Goal: Book appointment/travel/reservation

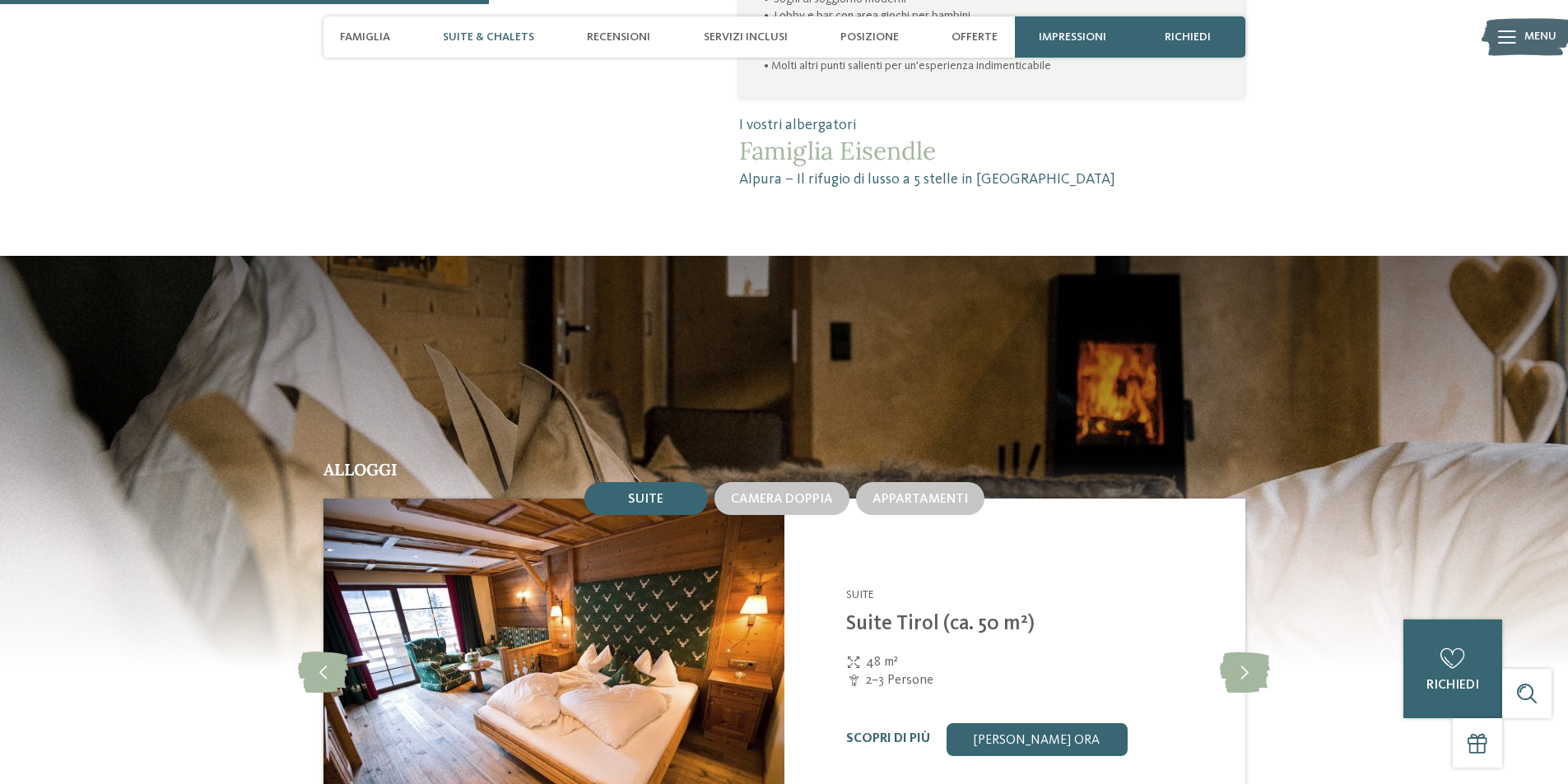
scroll to position [1184, 0]
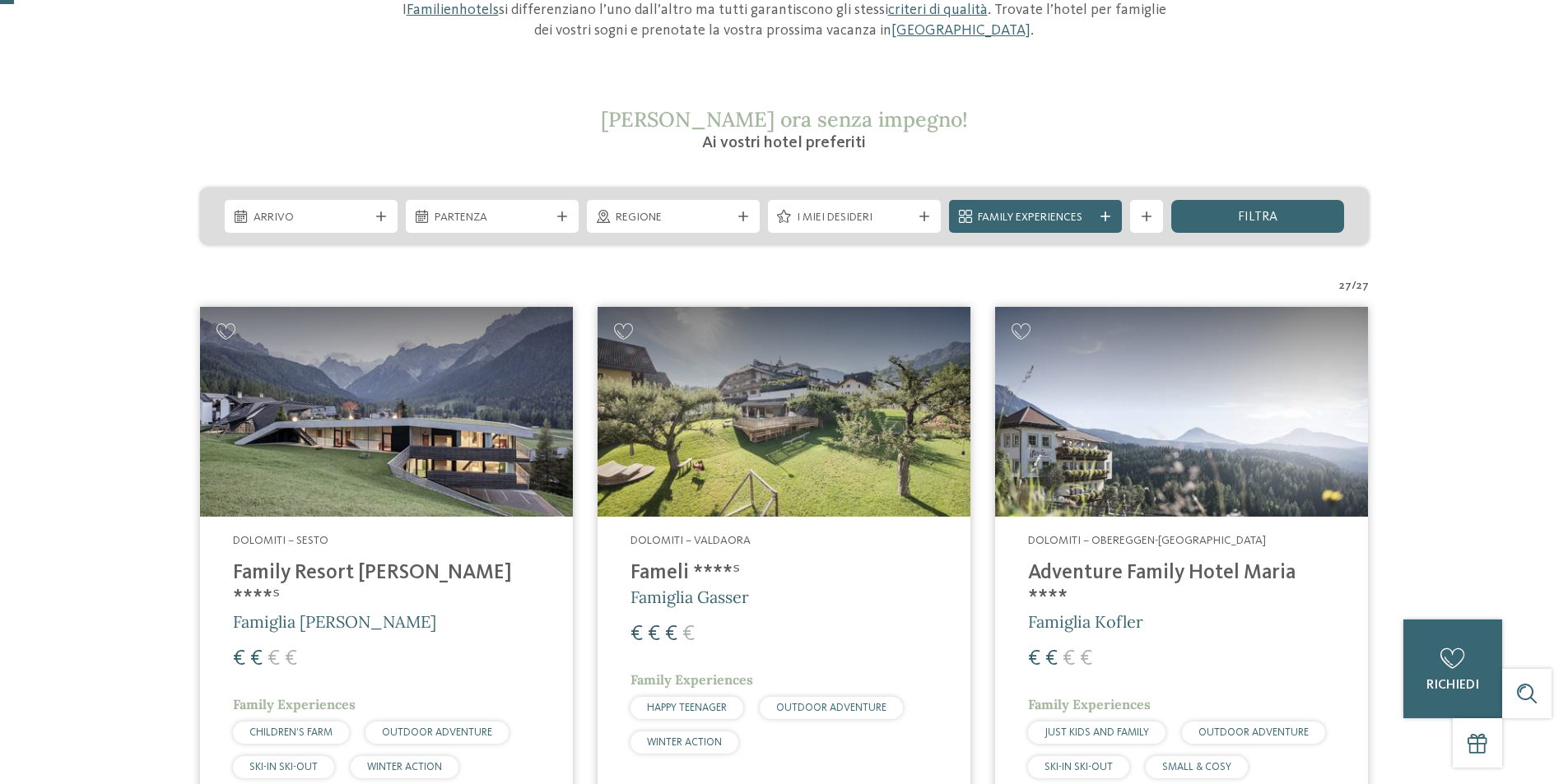
scroll to position [329, 0]
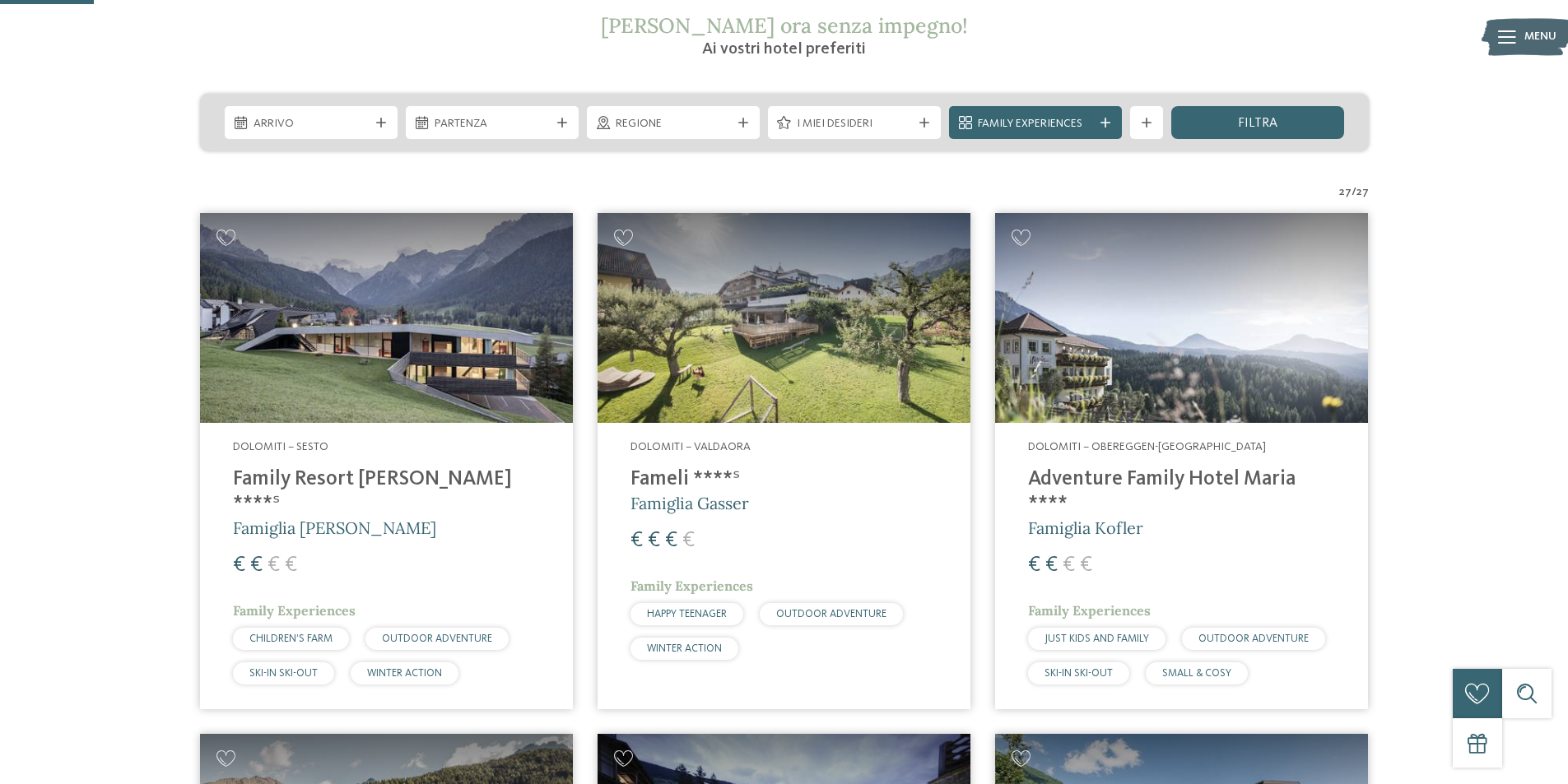
click at [337, 475] on h4 "Family Resort [PERSON_NAME] ****ˢ" at bounding box center [386, 492] width 307 height 50
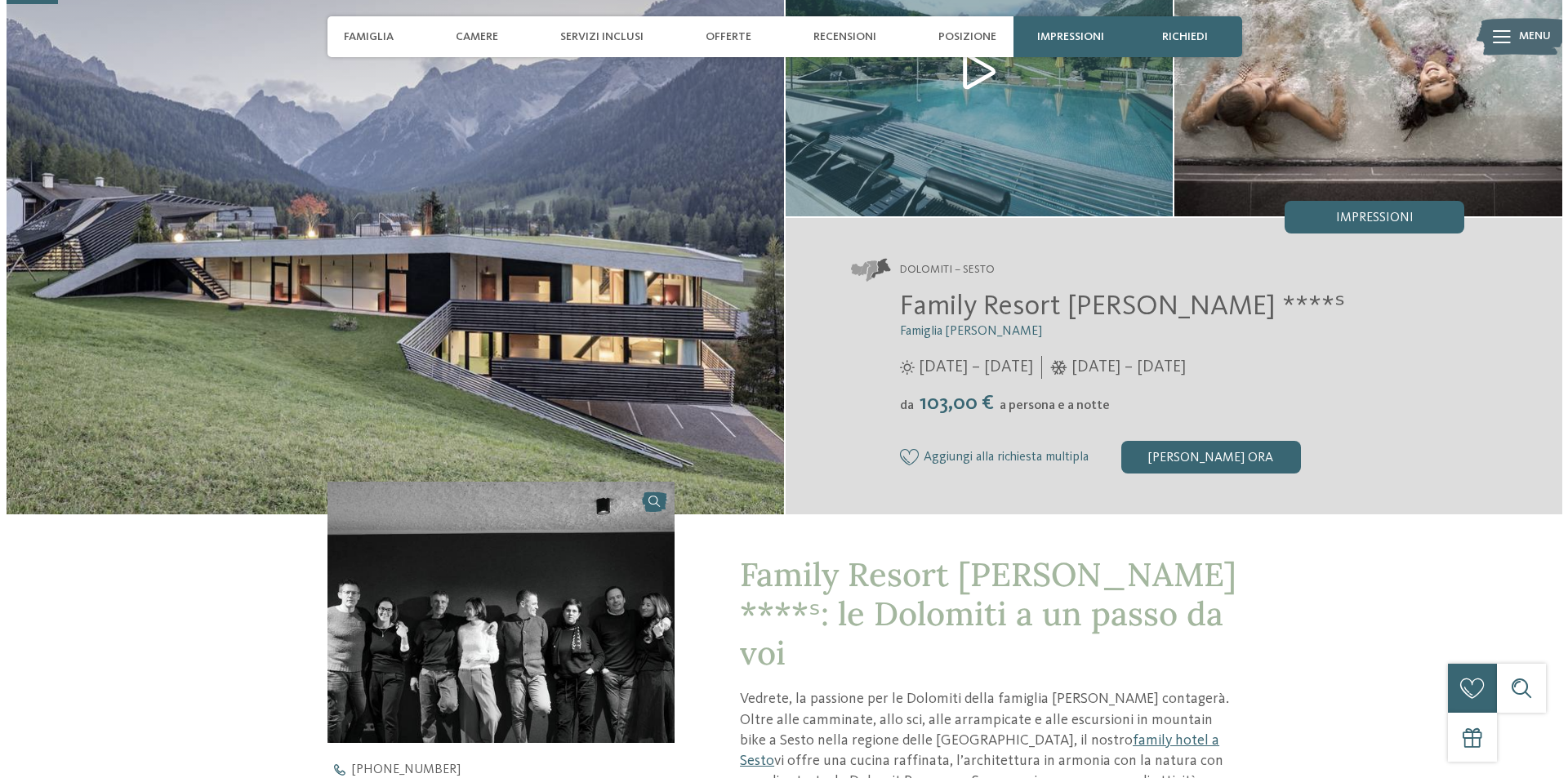
scroll to position [163, 0]
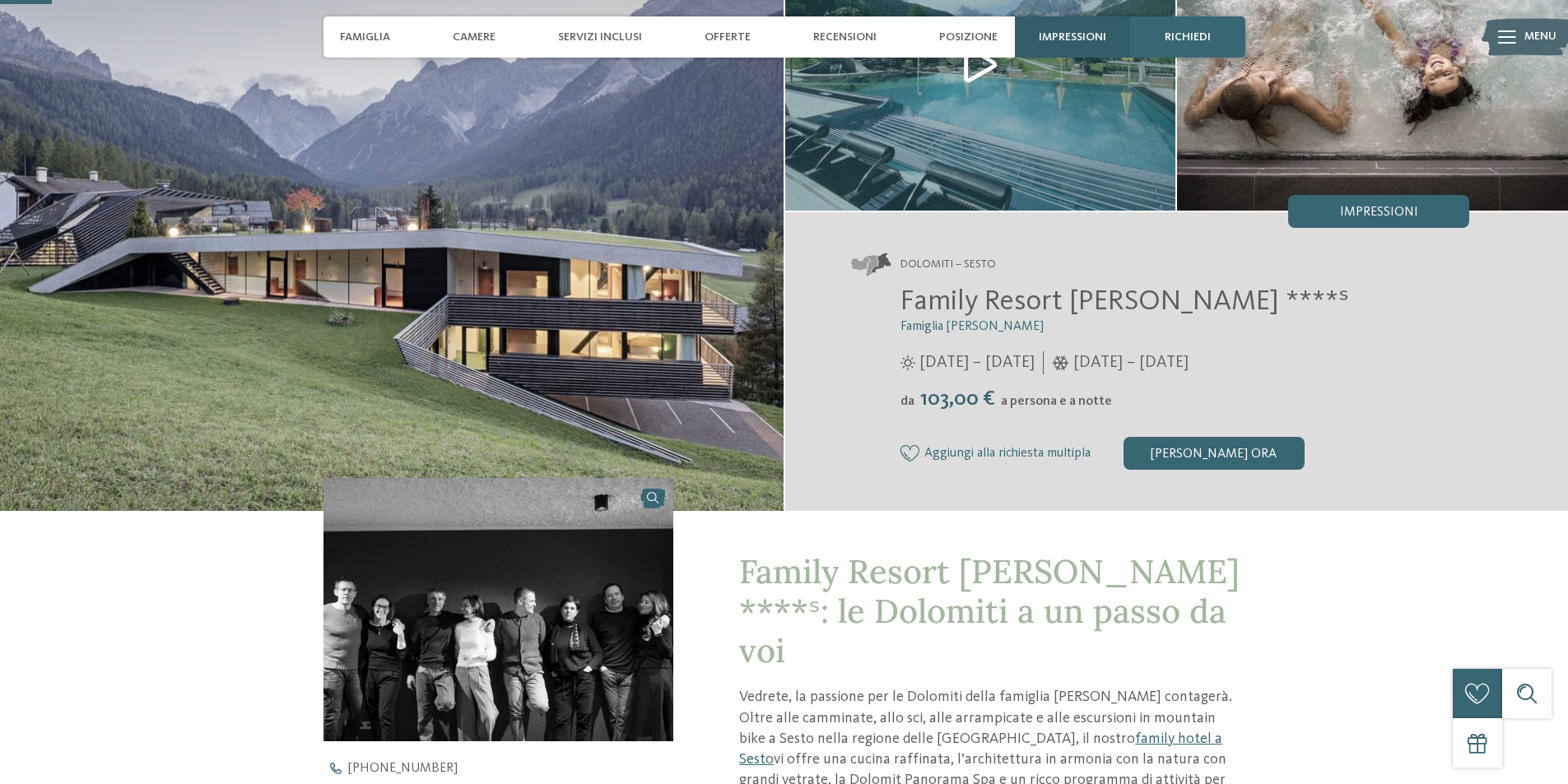
click at [1078, 36] on span "Impressioni" at bounding box center [1072, 38] width 67 height 14
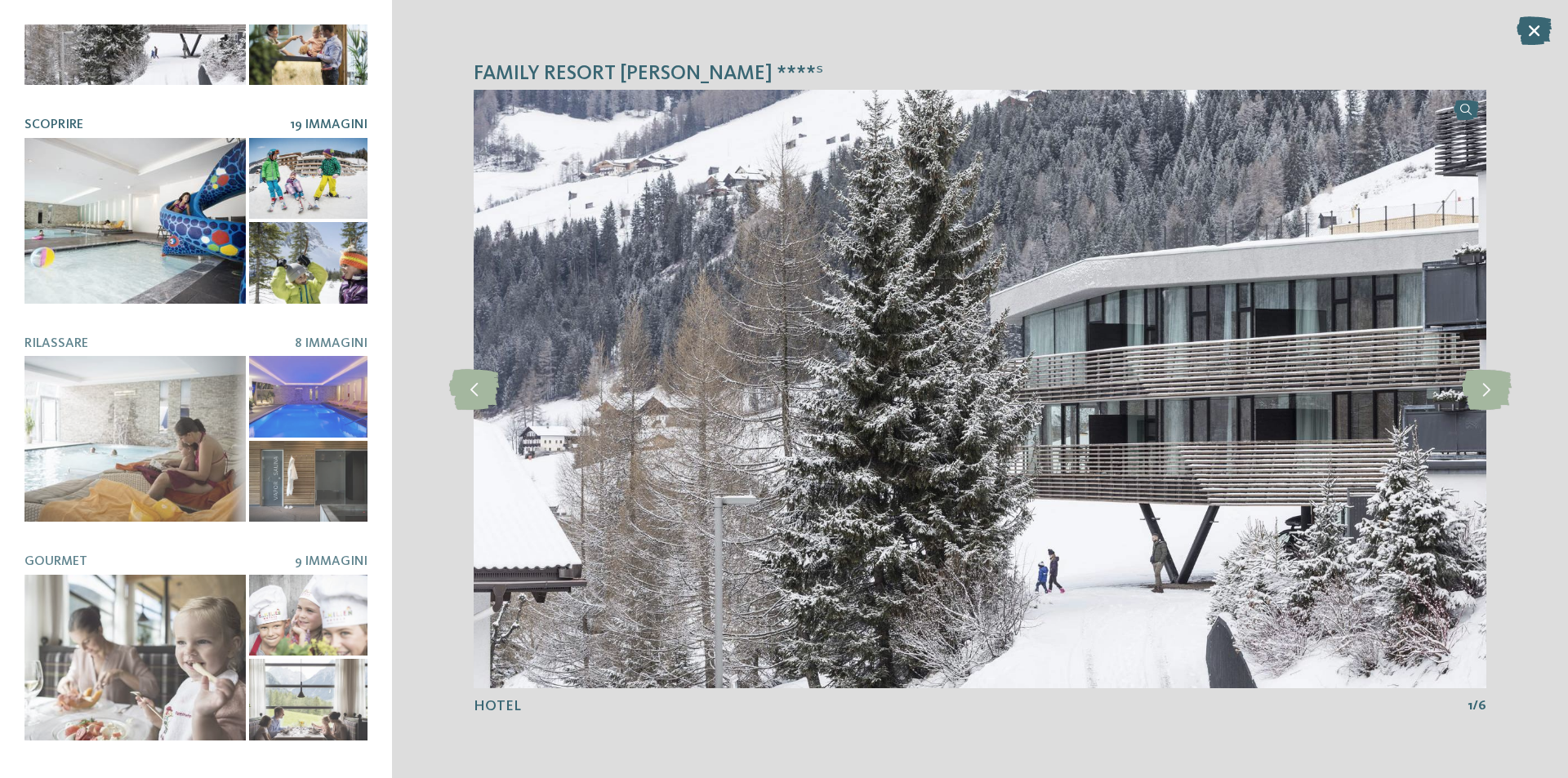
scroll to position [0, 0]
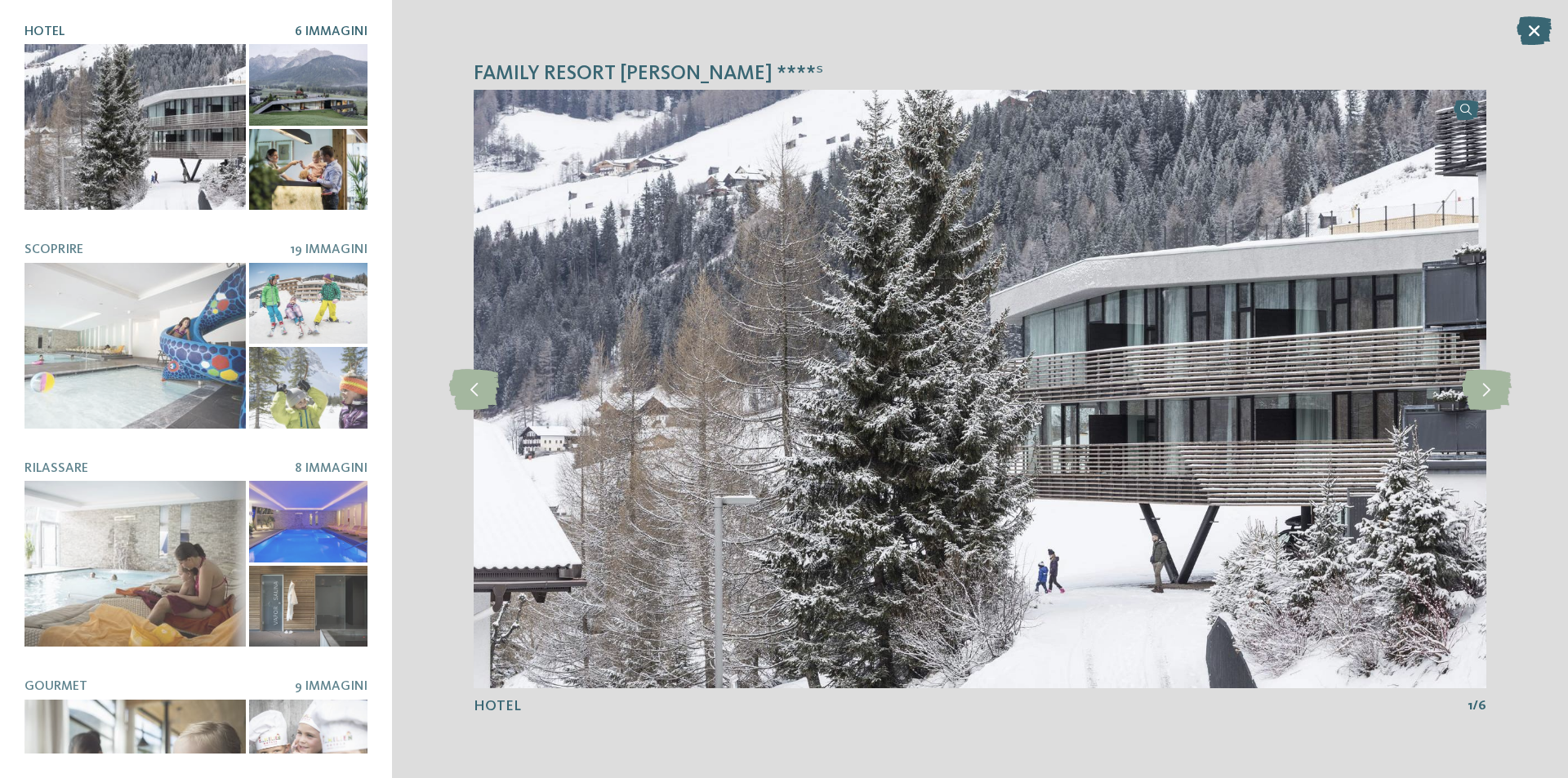
click at [144, 132] on div at bounding box center [134, 126] width 221 height 165
click at [1484, 389] on icon at bounding box center [1487, 389] width 49 height 41
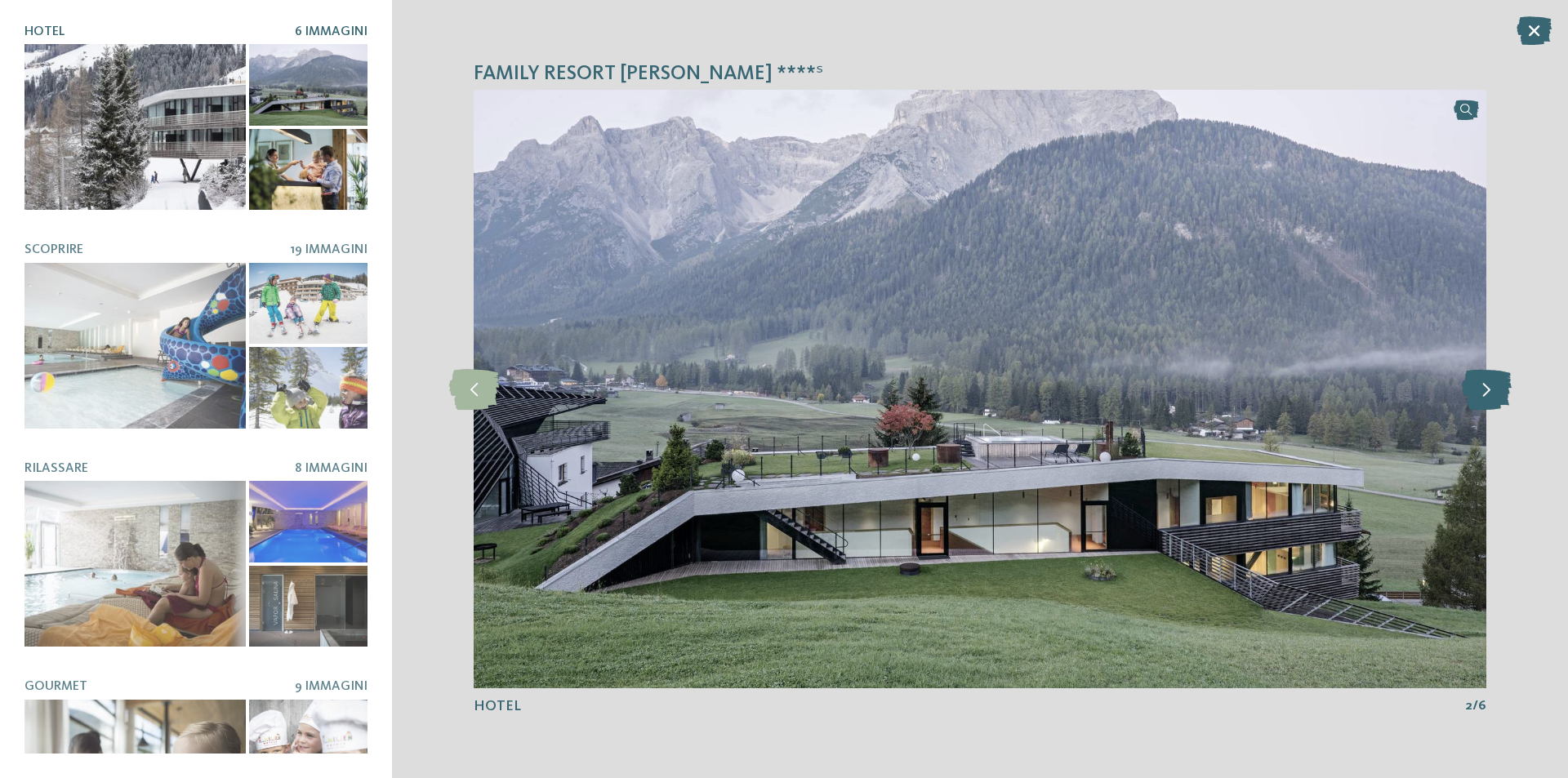
click at [1484, 391] on icon at bounding box center [1487, 389] width 49 height 41
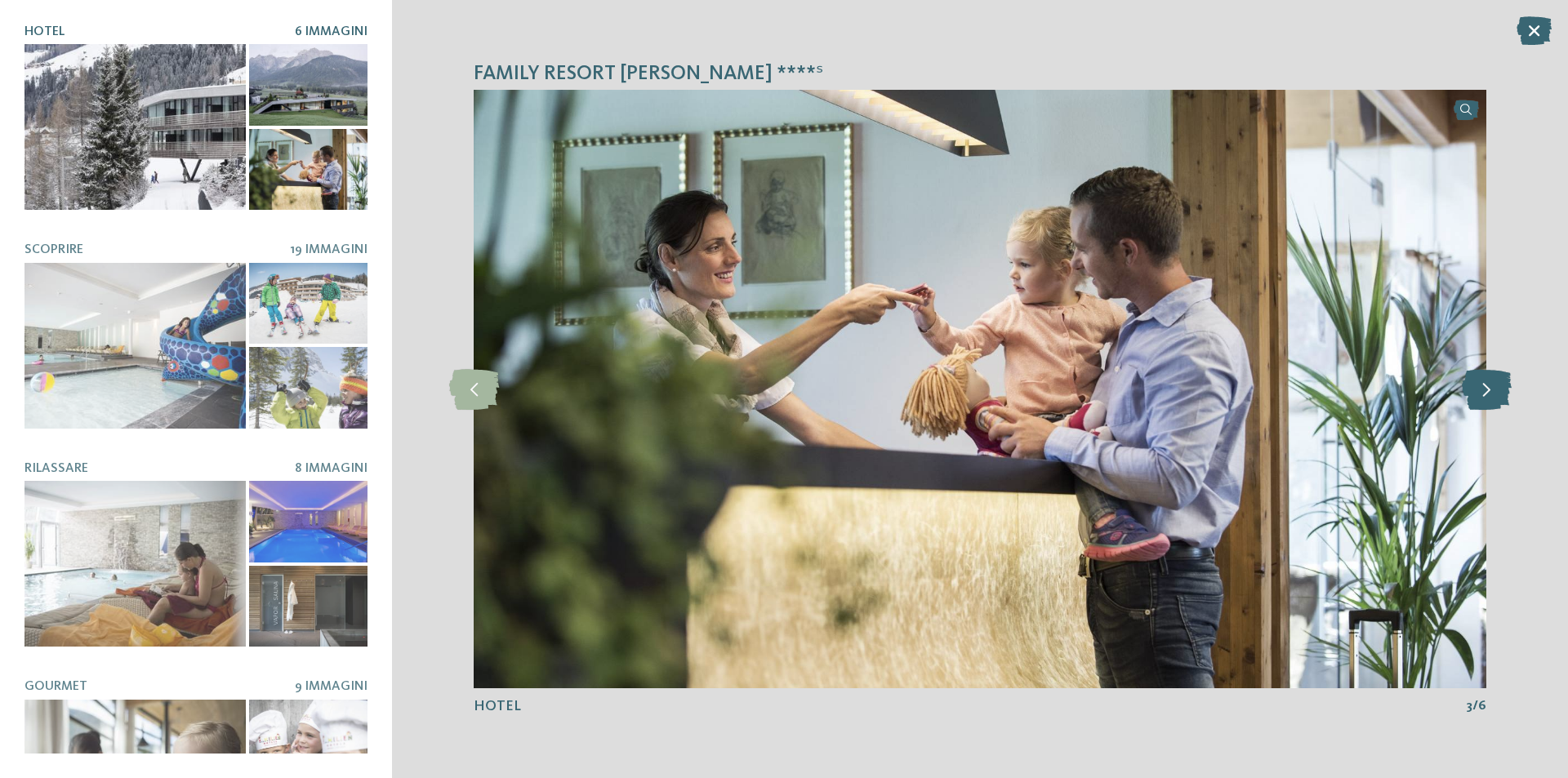
click at [1483, 391] on icon at bounding box center [1487, 389] width 49 height 41
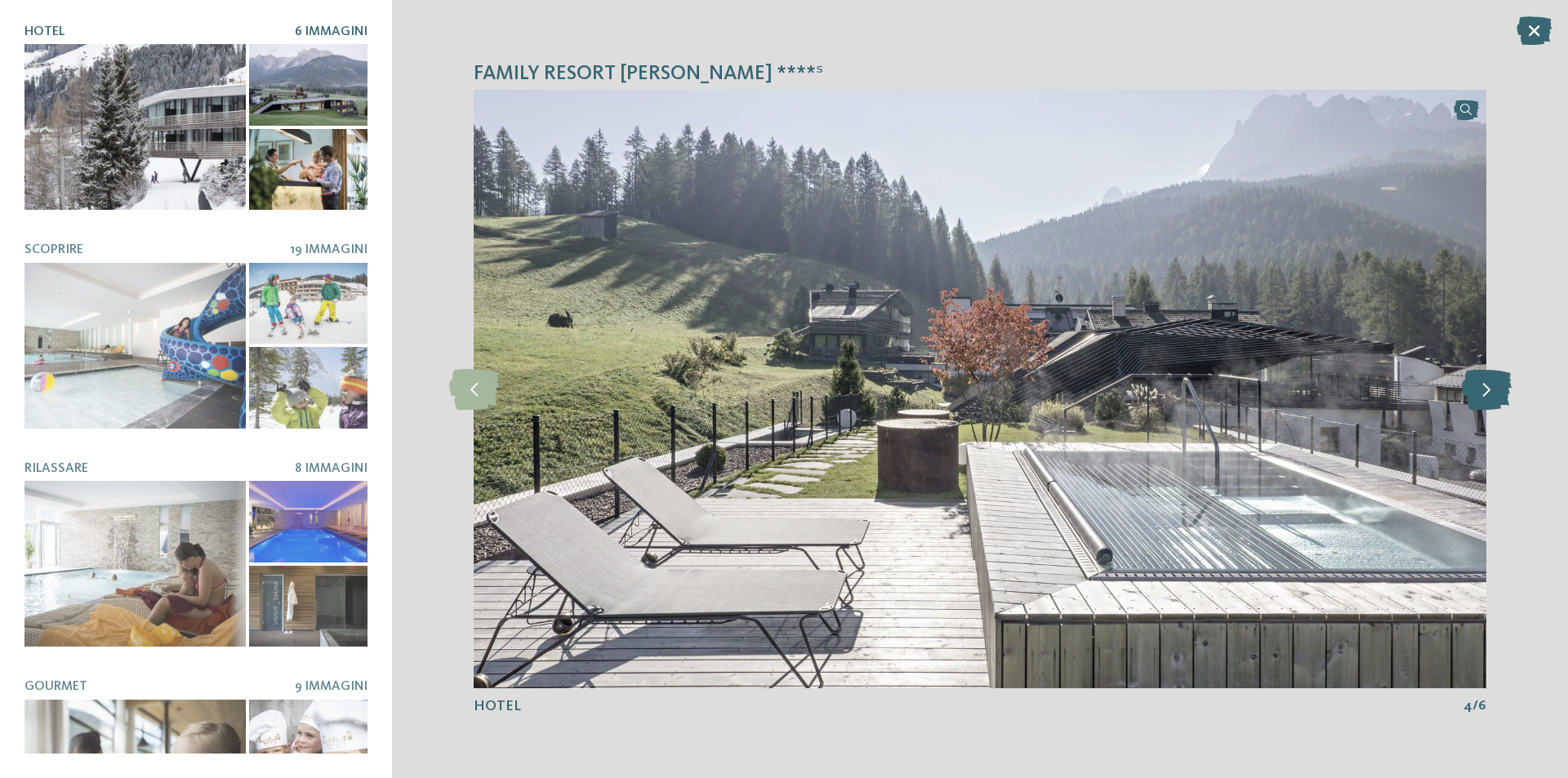
click at [1479, 392] on icon at bounding box center [1487, 389] width 49 height 41
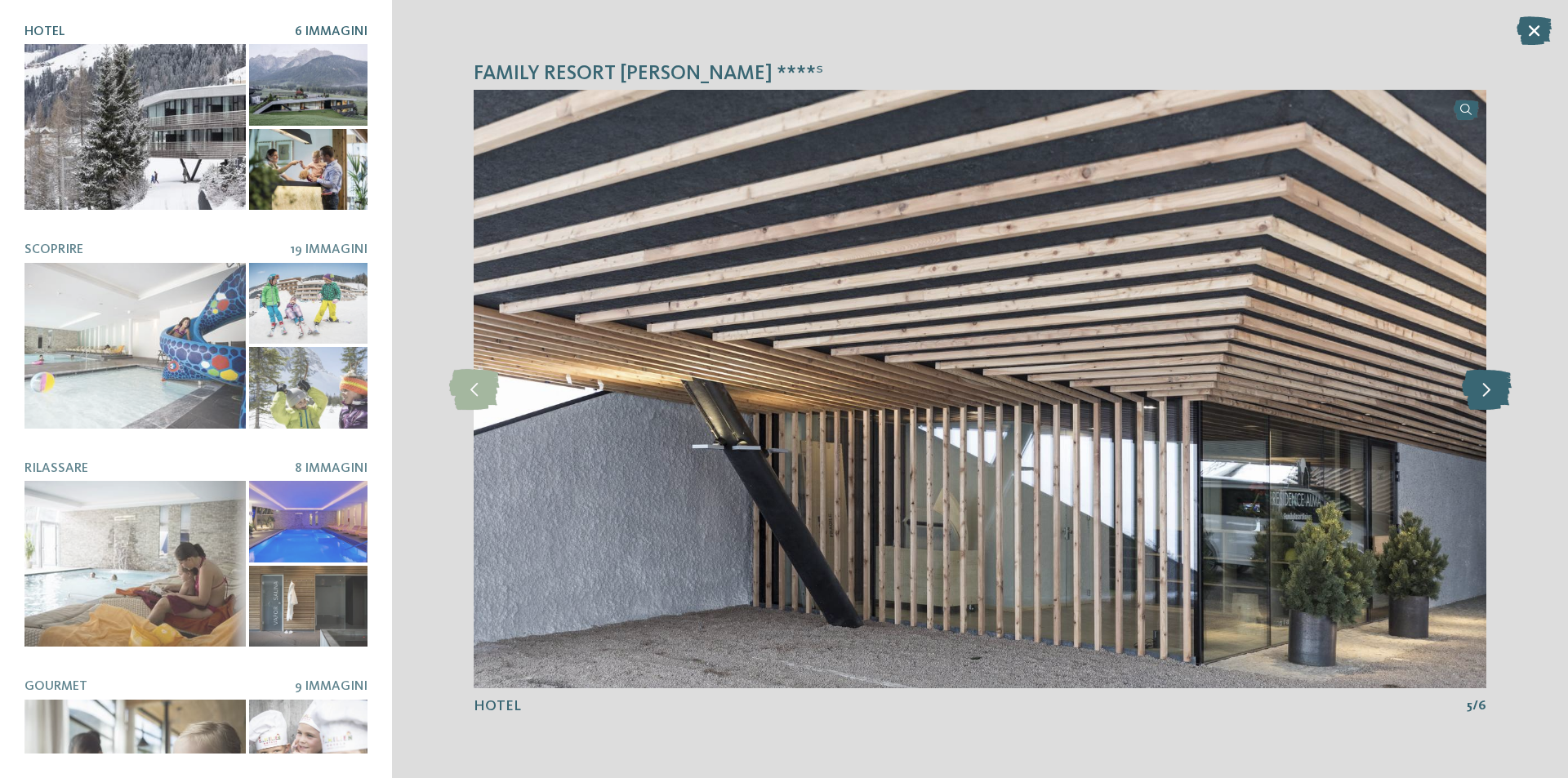
click at [1479, 392] on icon at bounding box center [1487, 389] width 49 height 41
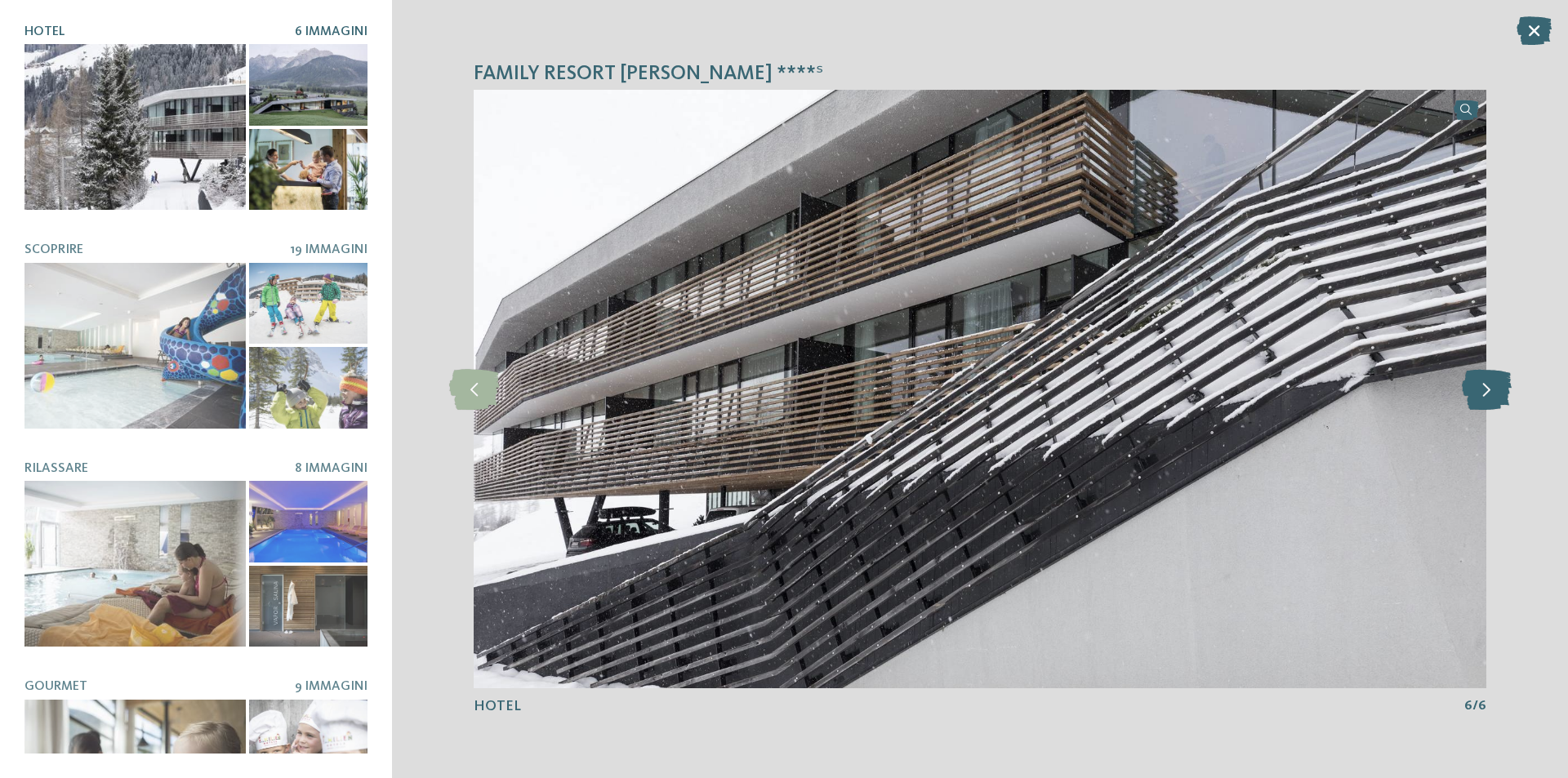
click at [1476, 392] on icon at bounding box center [1487, 389] width 49 height 41
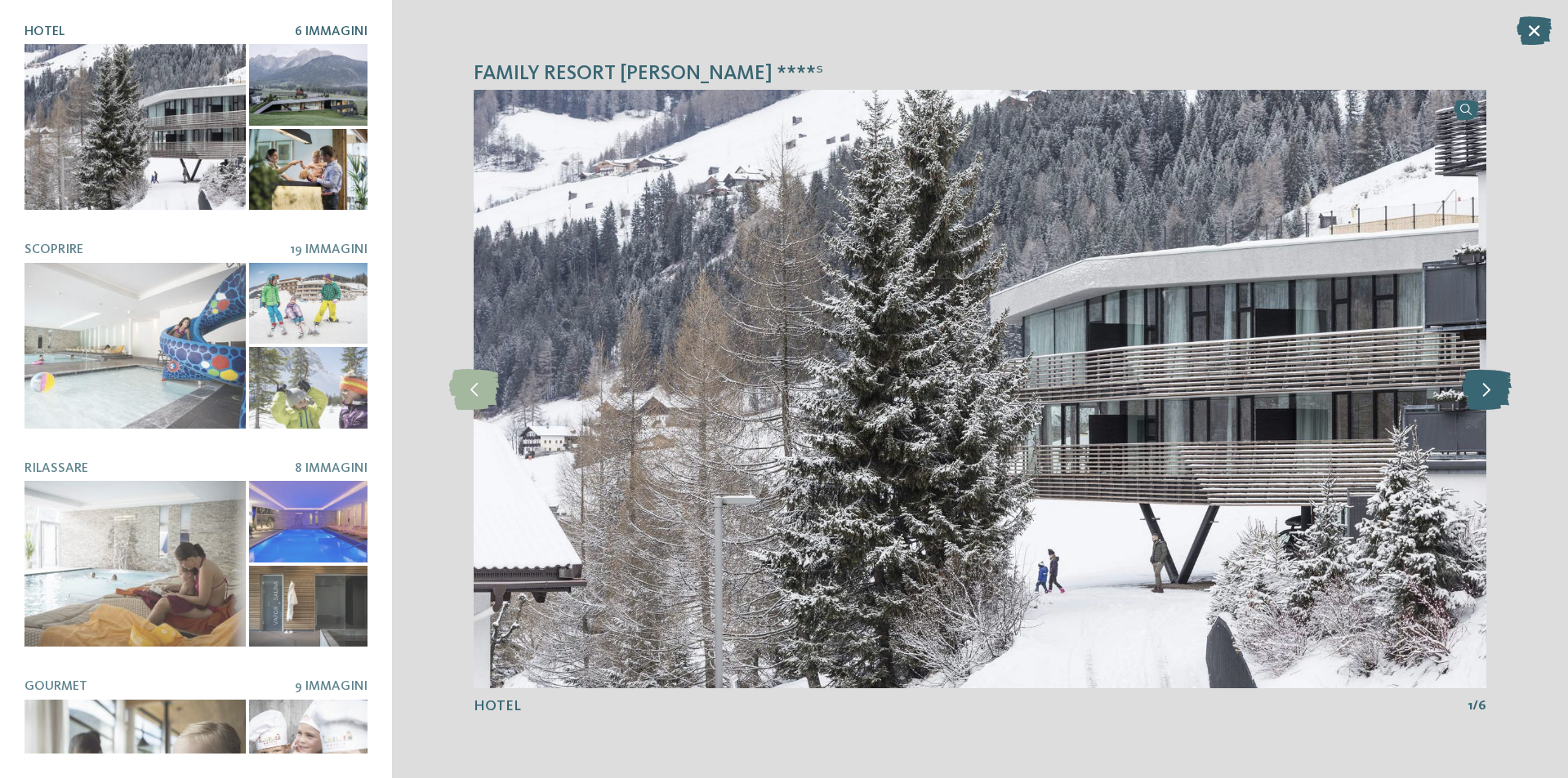
click at [1473, 390] on icon at bounding box center [1487, 389] width 49 height 41
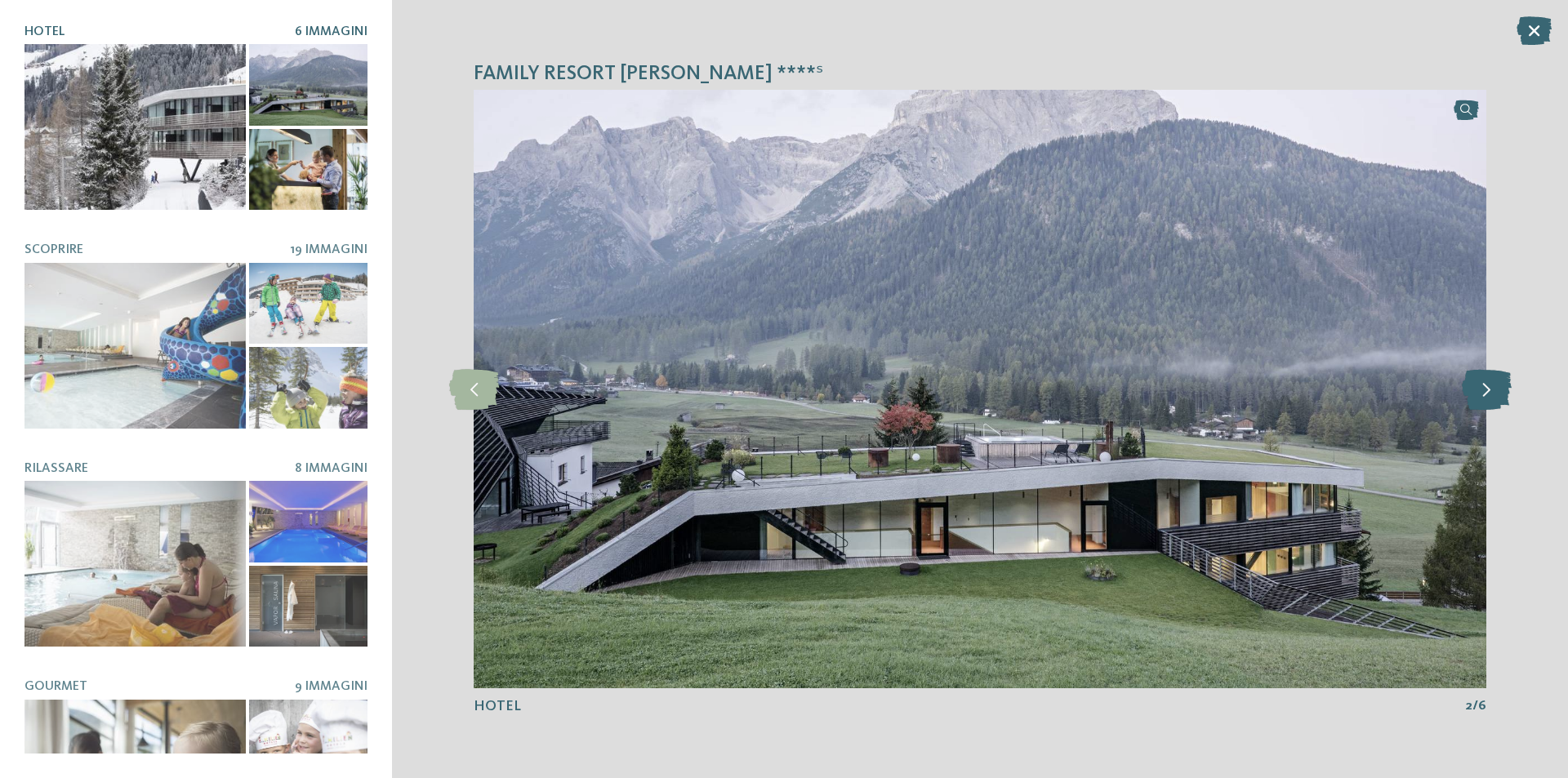
click at [1473, 390] on icon at bounding box center [1487, 389] width 49 height 41
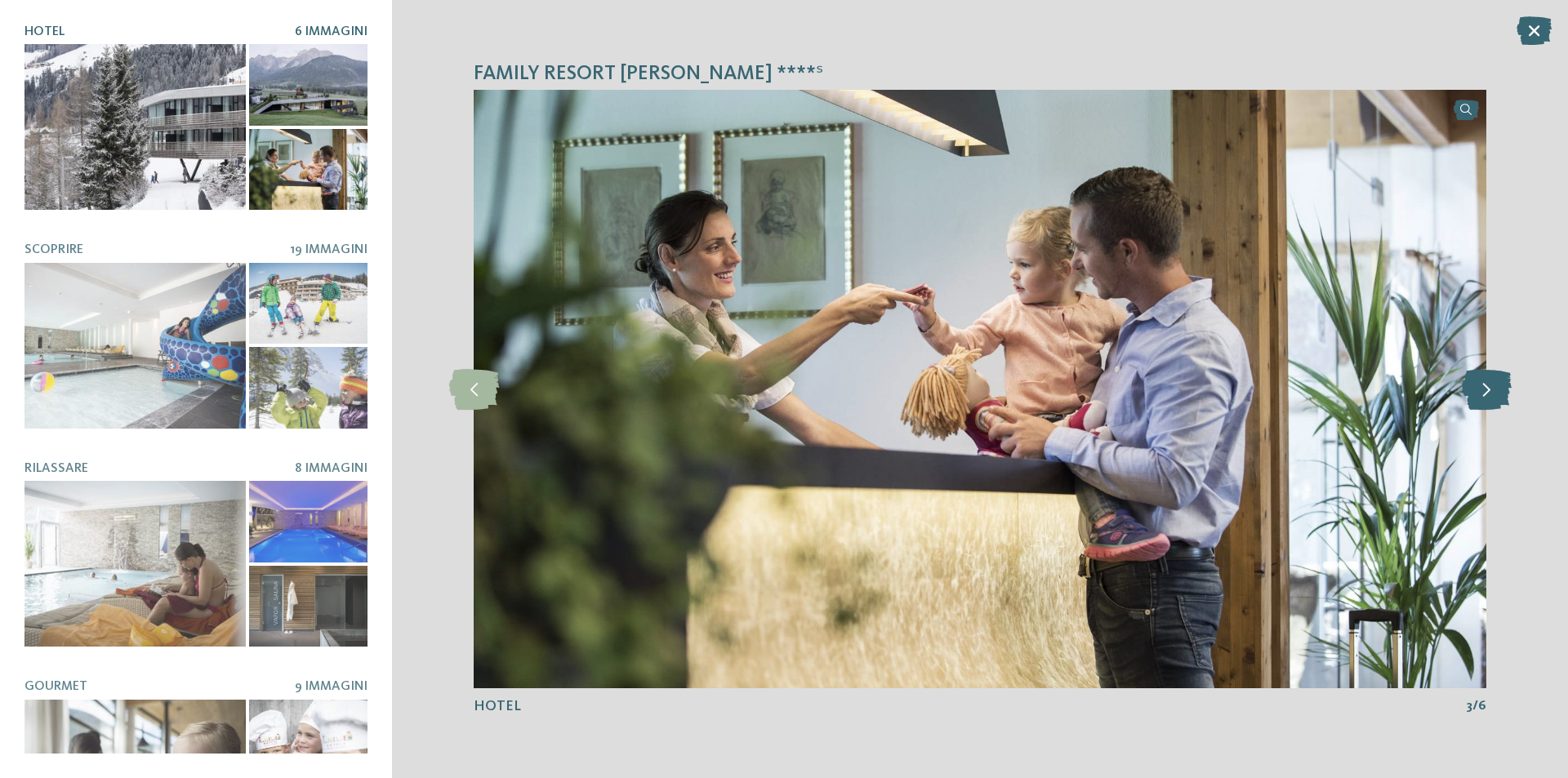
click at [1473, 390] on icon at bounding box center [1487, 389] width 49 height 41
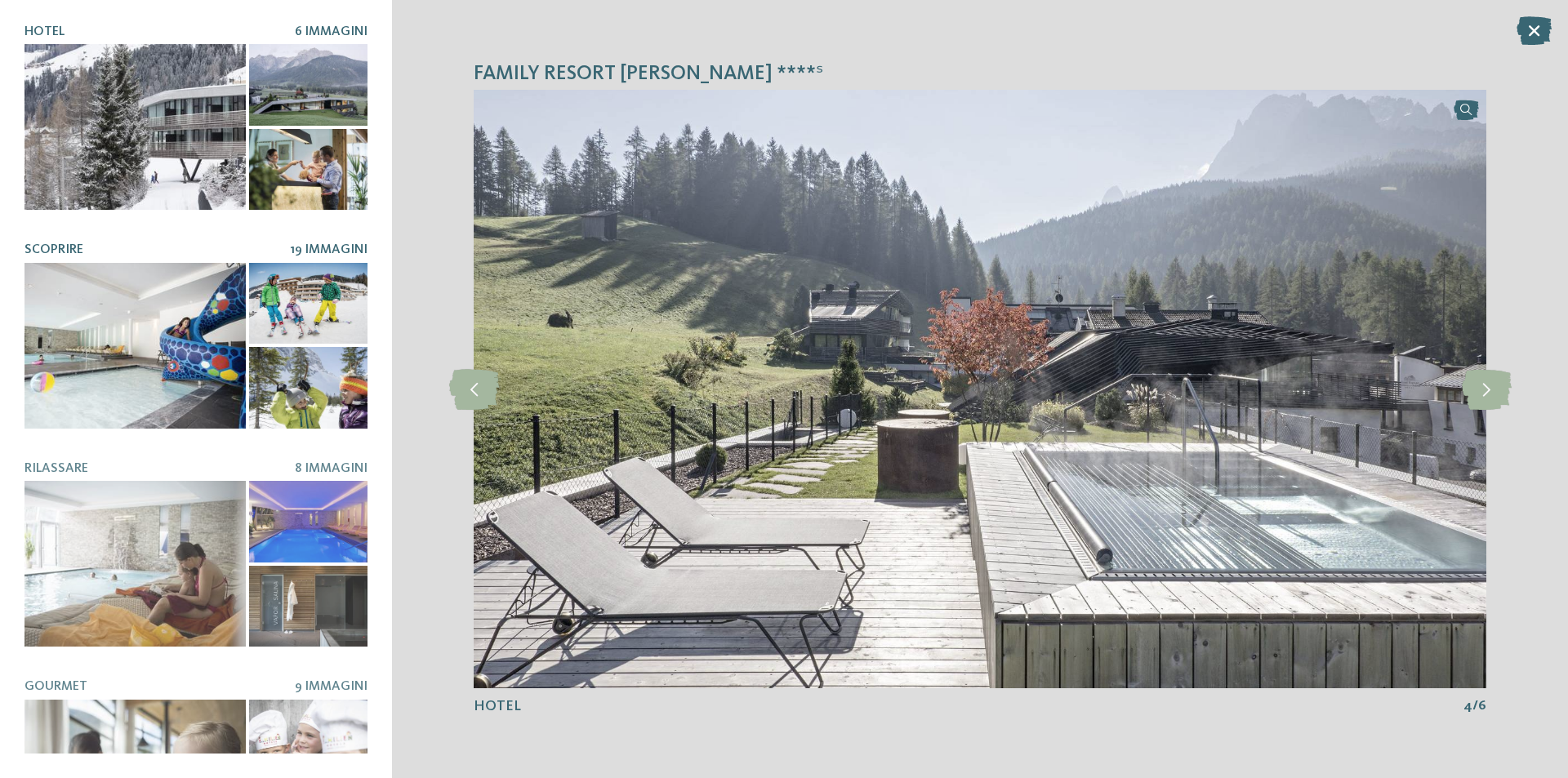
click at [91, 295] on div at bounding box center [134, 345] width 221 height 165
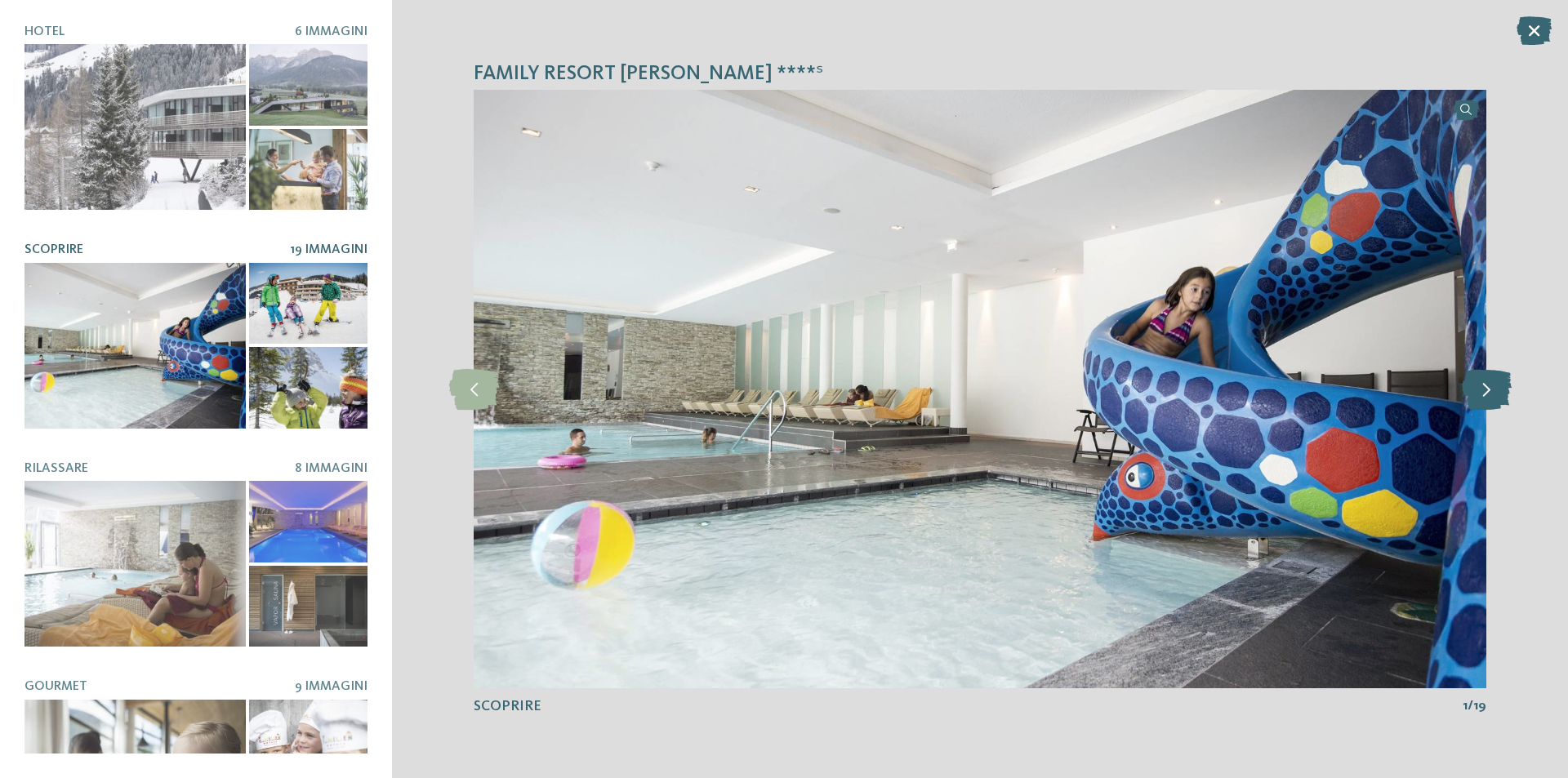
click at [1480, 391] on icon at bounding box center [1487, 389] width 49 height 41
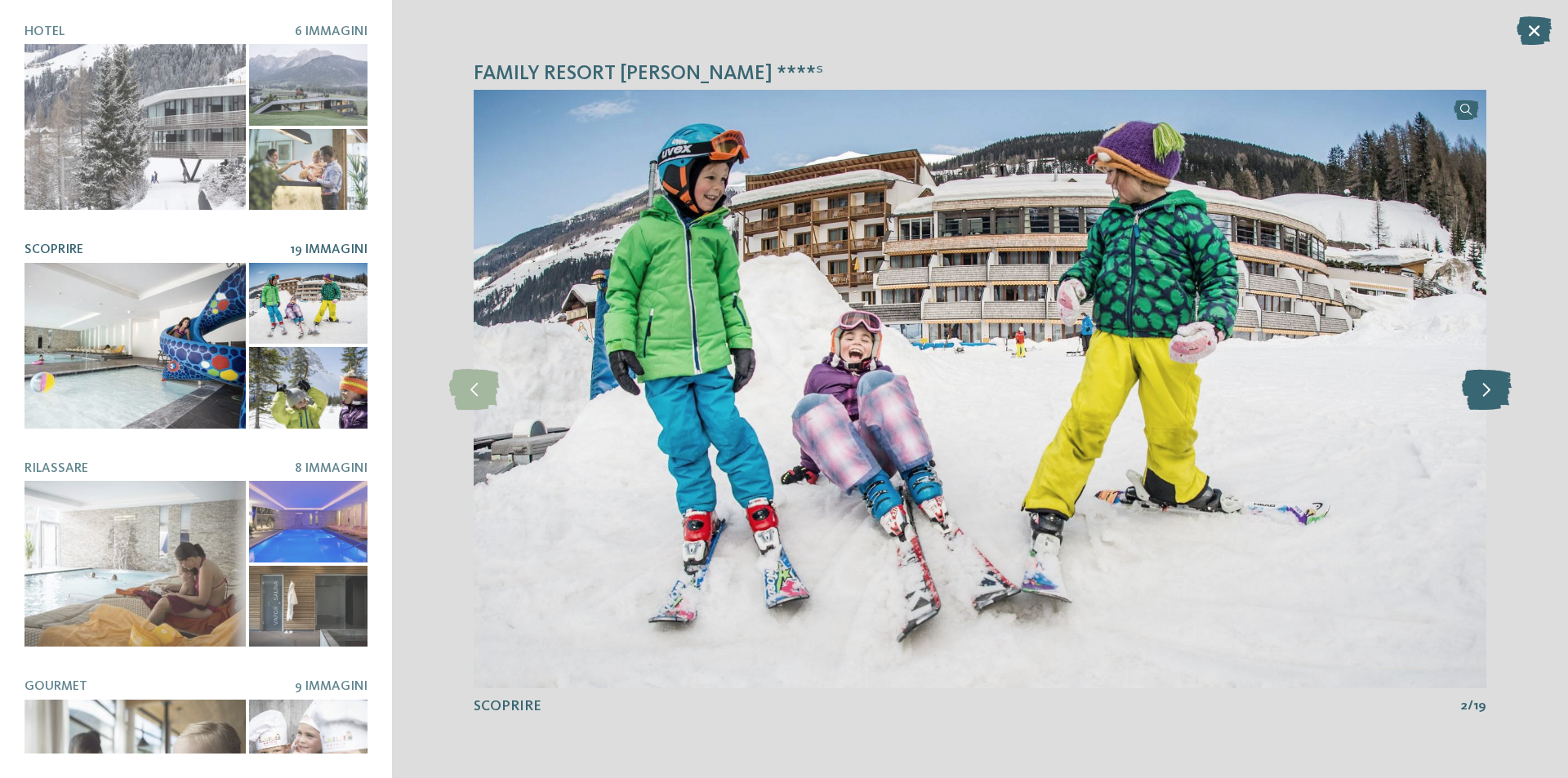
click at [1480, 391] on icon at bounding box center [1487, 389] width 49 height 41
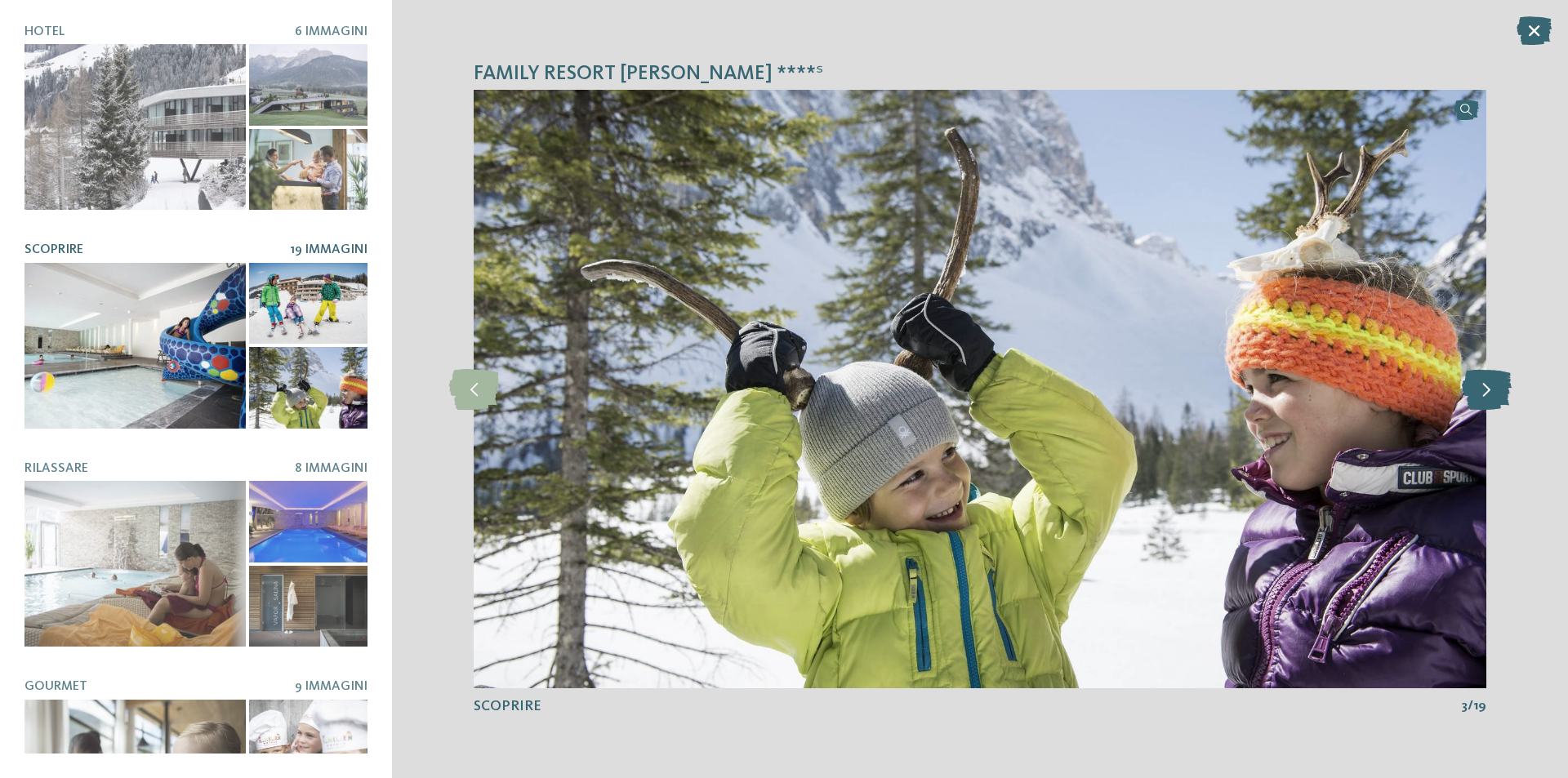
click at [1480, 391] on icon at bounding box center [1487, 389] width 49 height 41
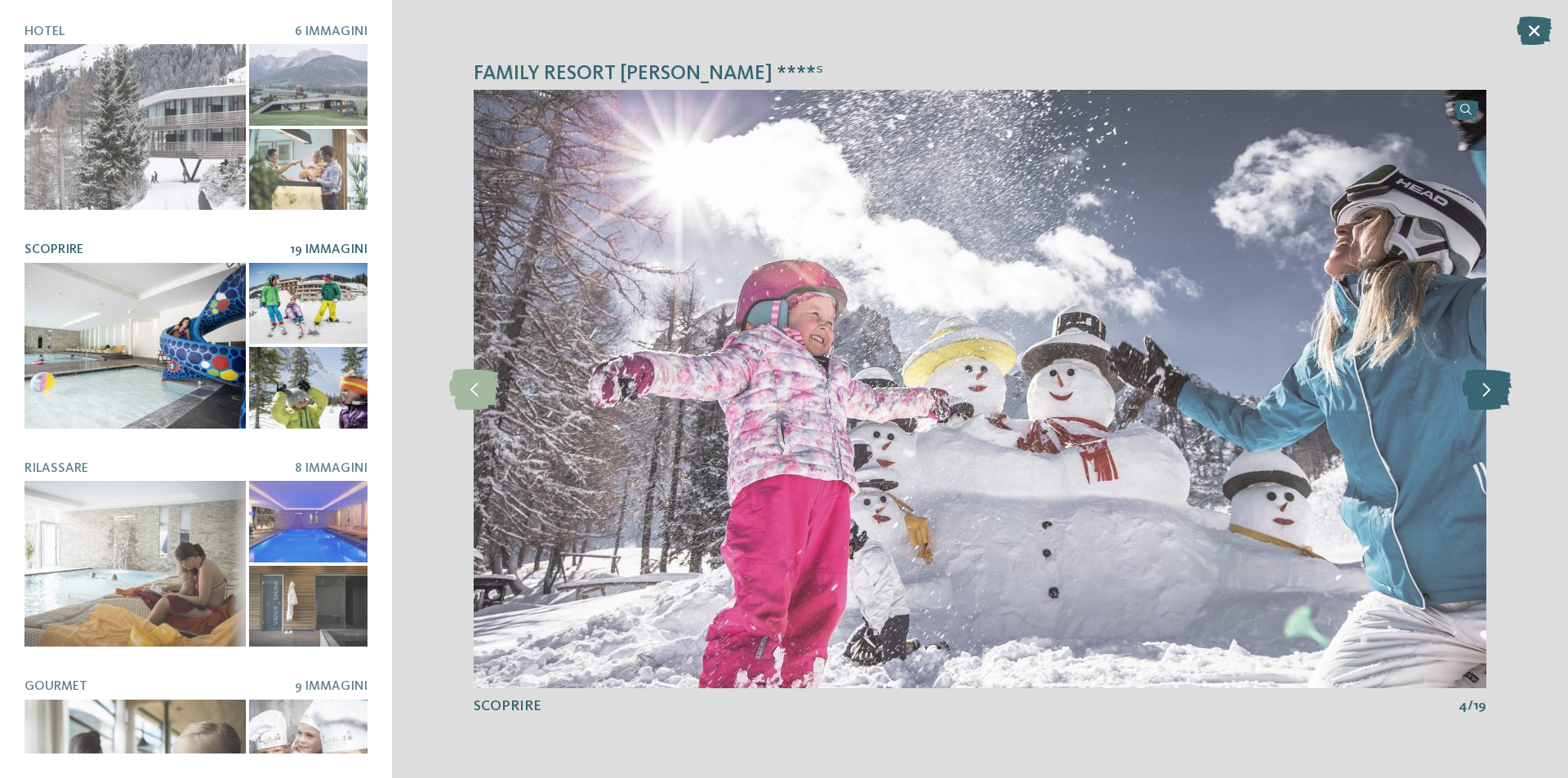
click at [1480, 391] on icon at bounding box center [1487, 389] width 49 height 41
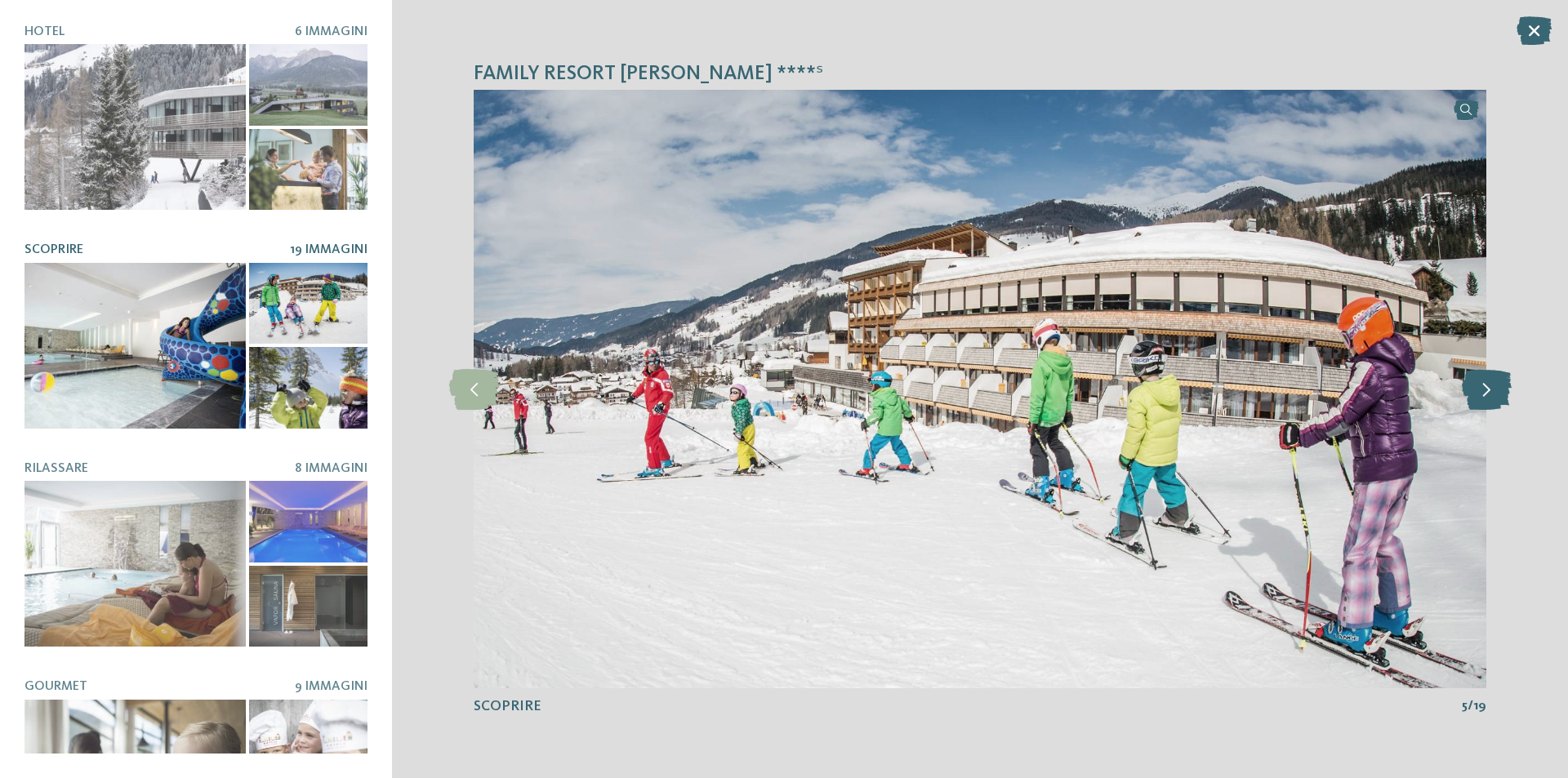
click at [1465, 382] on icon at bounding box center [1487, 389] width 49 height 41
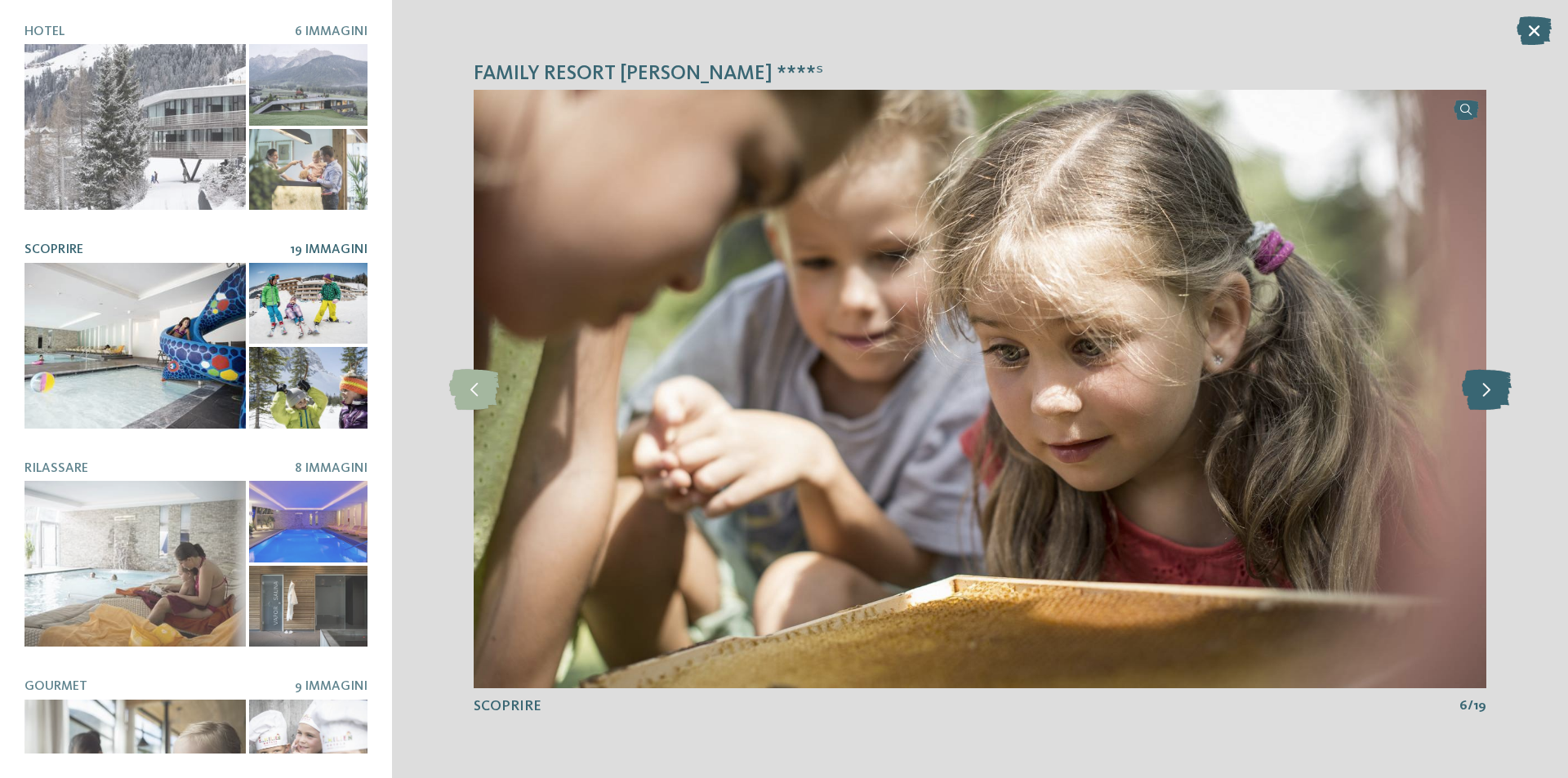
click at [1465, 382] on icon at bounding box center [1487, 389] width 49 height 41
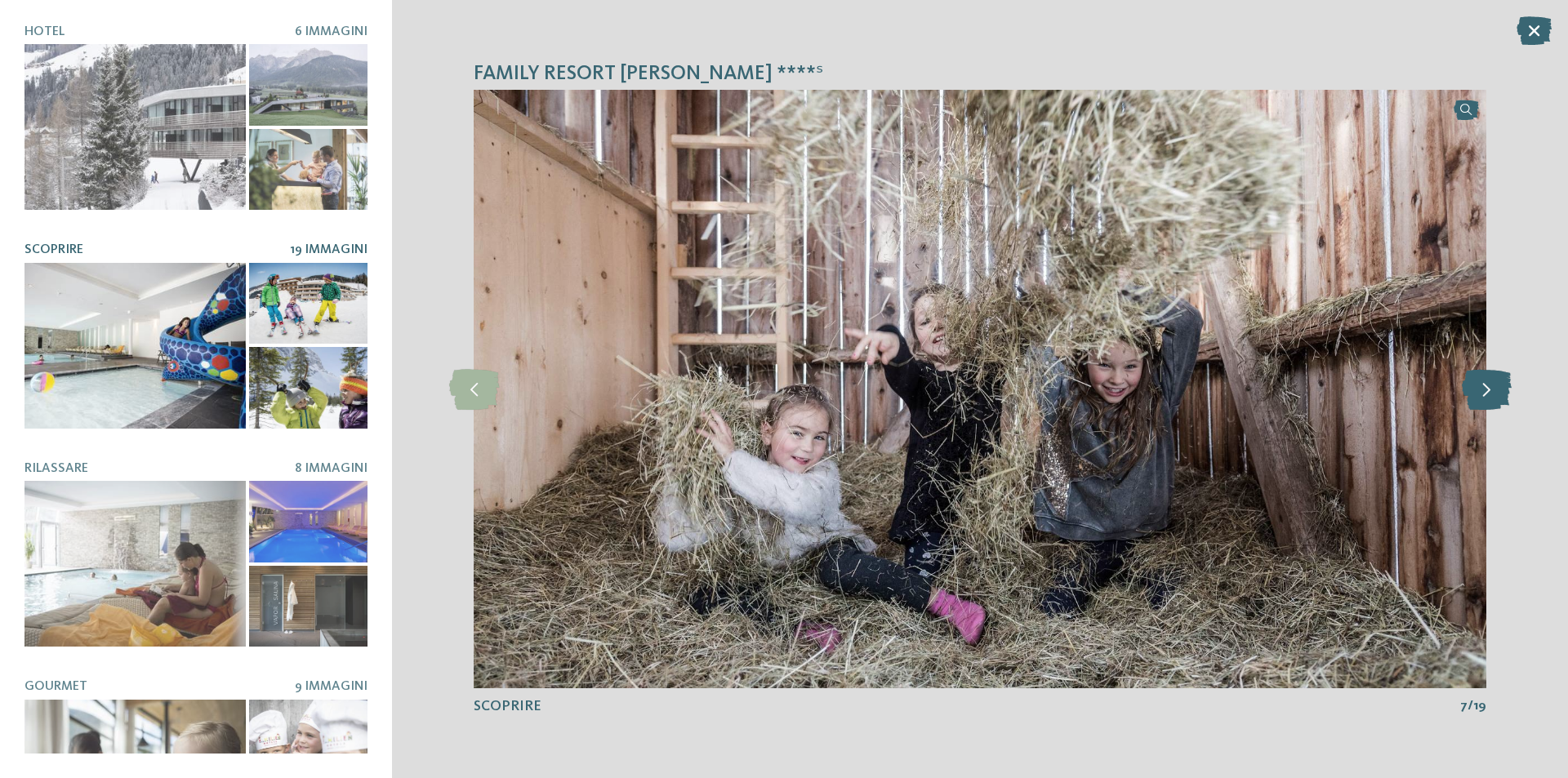
click at [1465, 382] on icon at bounding box center [1487, 389] width 49 height 41
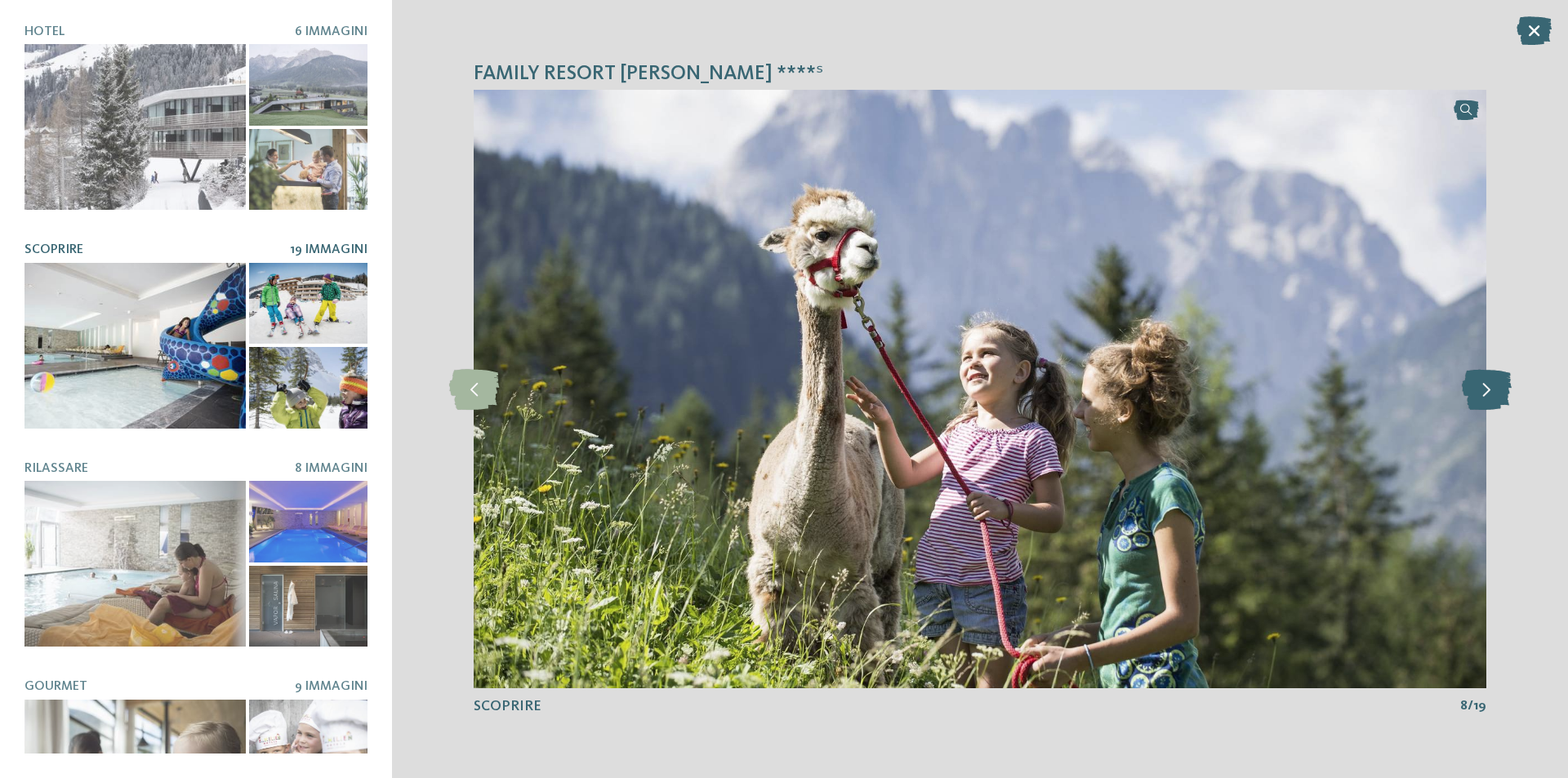
click at [1465, 382] on icon at bounding box center [1487, 389] width 49 height 41
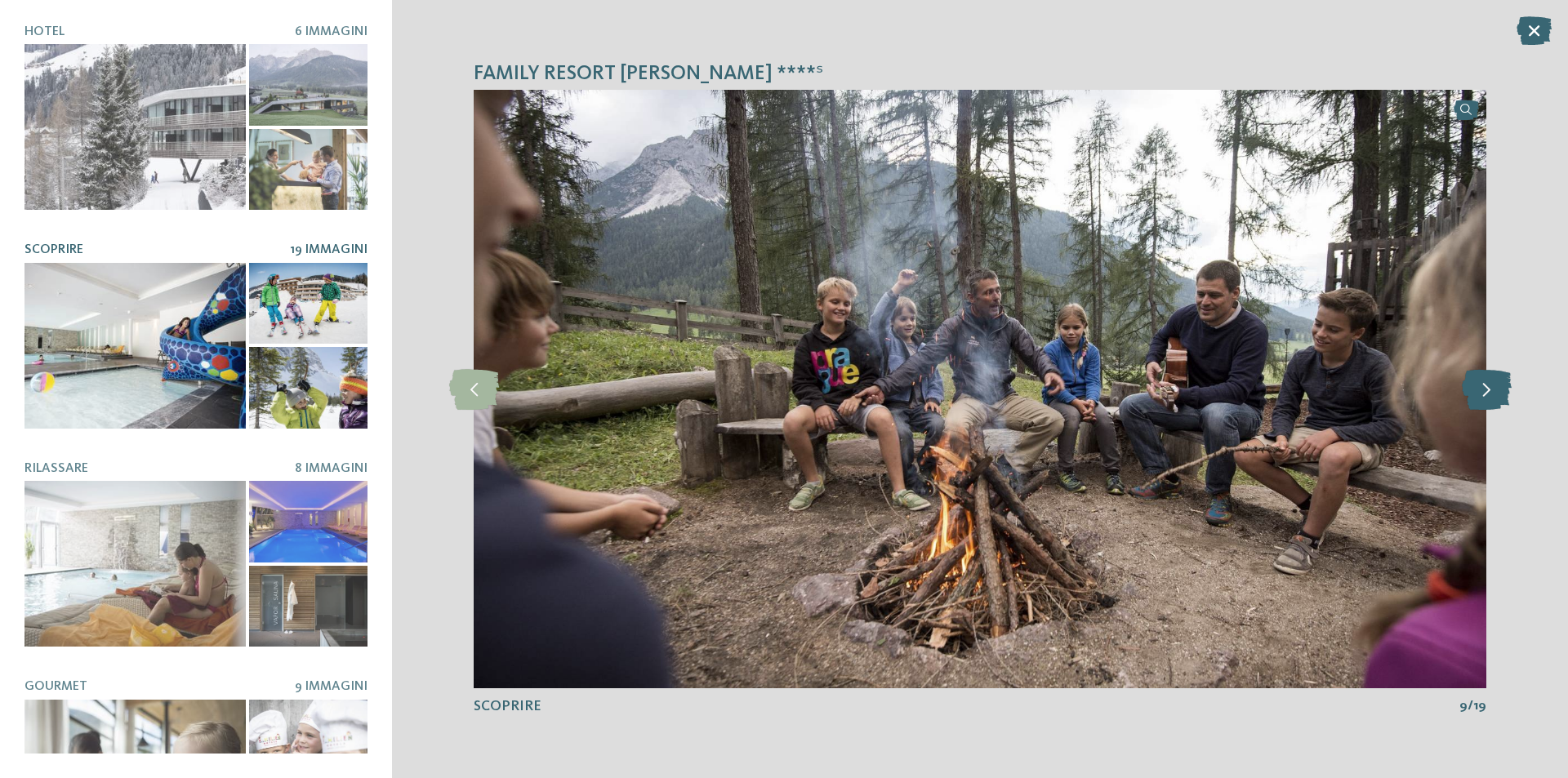
click at [1465, 382] on icon at bounding box center [1487, 389] width 49 height 41
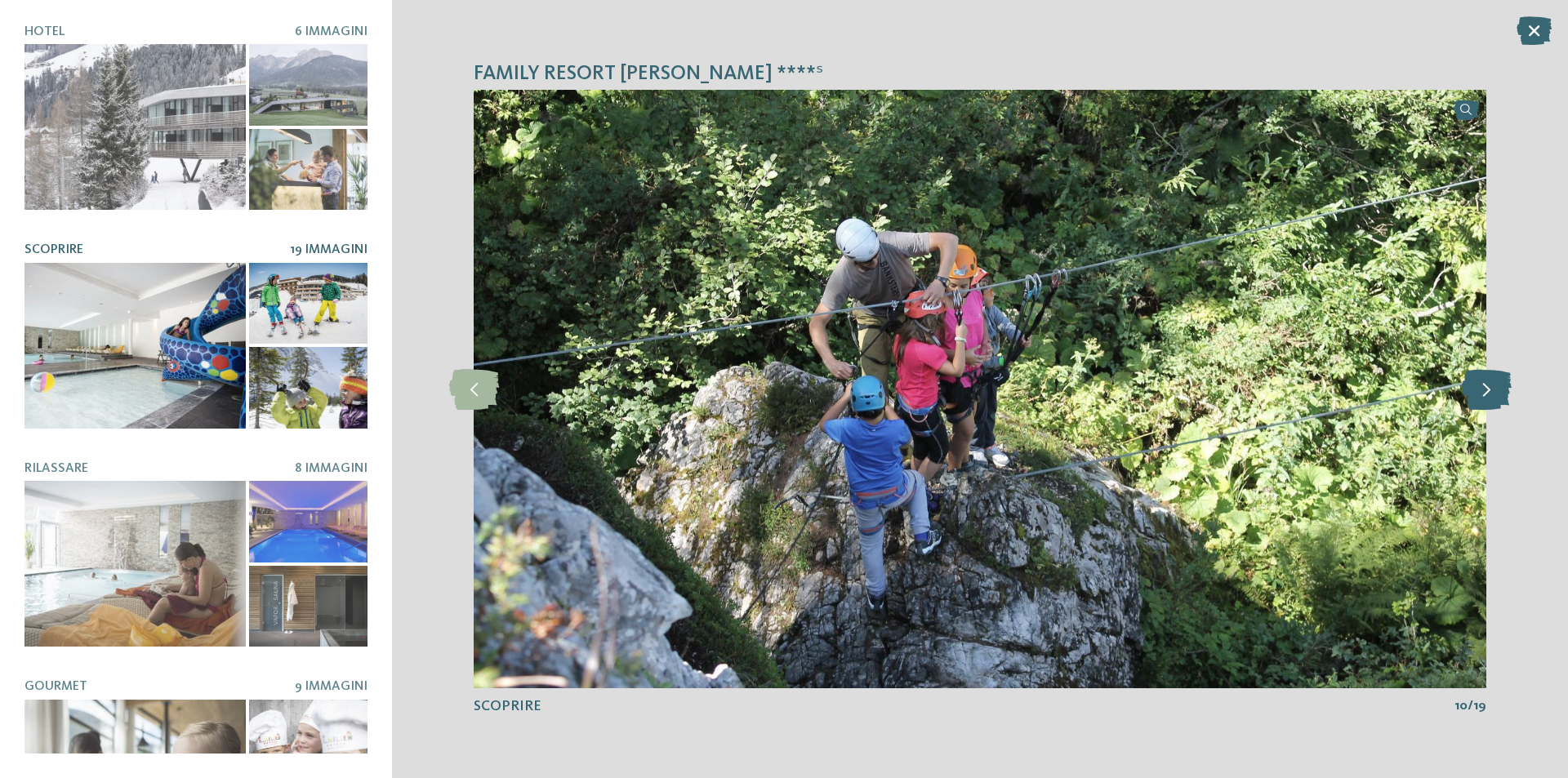
click at [1465, 382] on icon at bounding box center [1487, 389] width 49 height 41
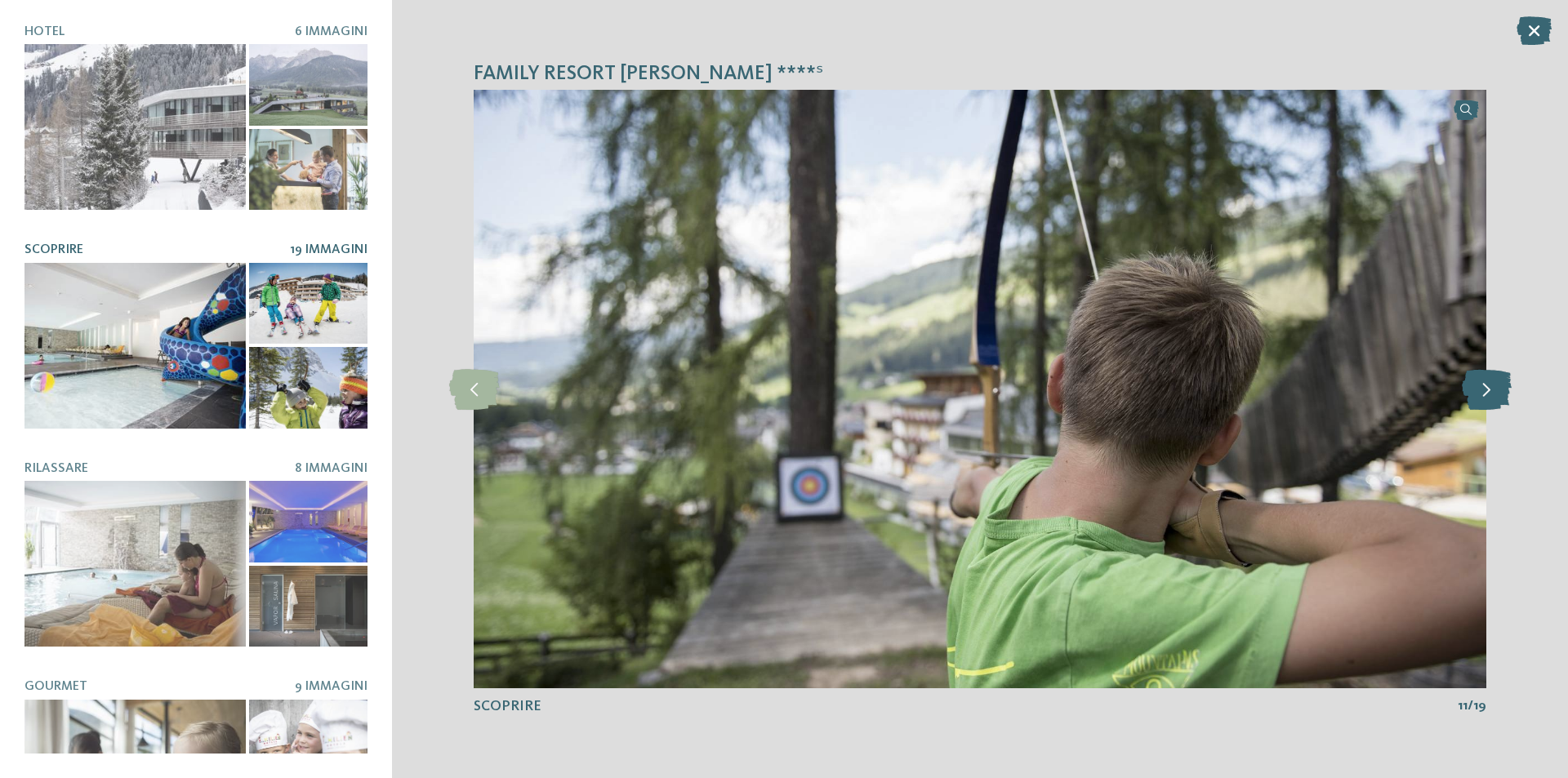
click at [1465, 382] on icon at bounding box center [1487, 389] width 49 height 41
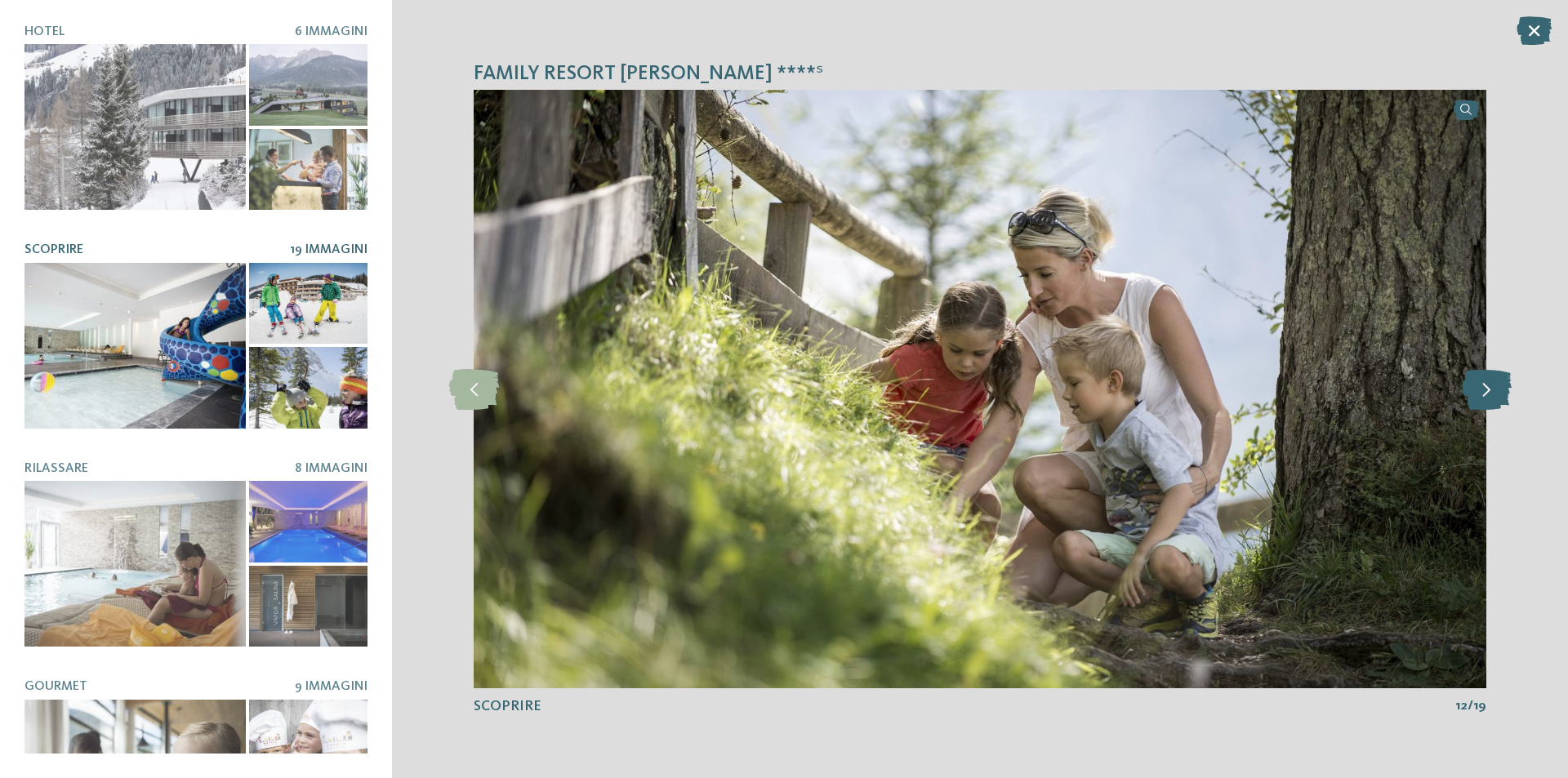
click at [1465, 382] on icon at bounding box center [1487, 389] width 49 height 41
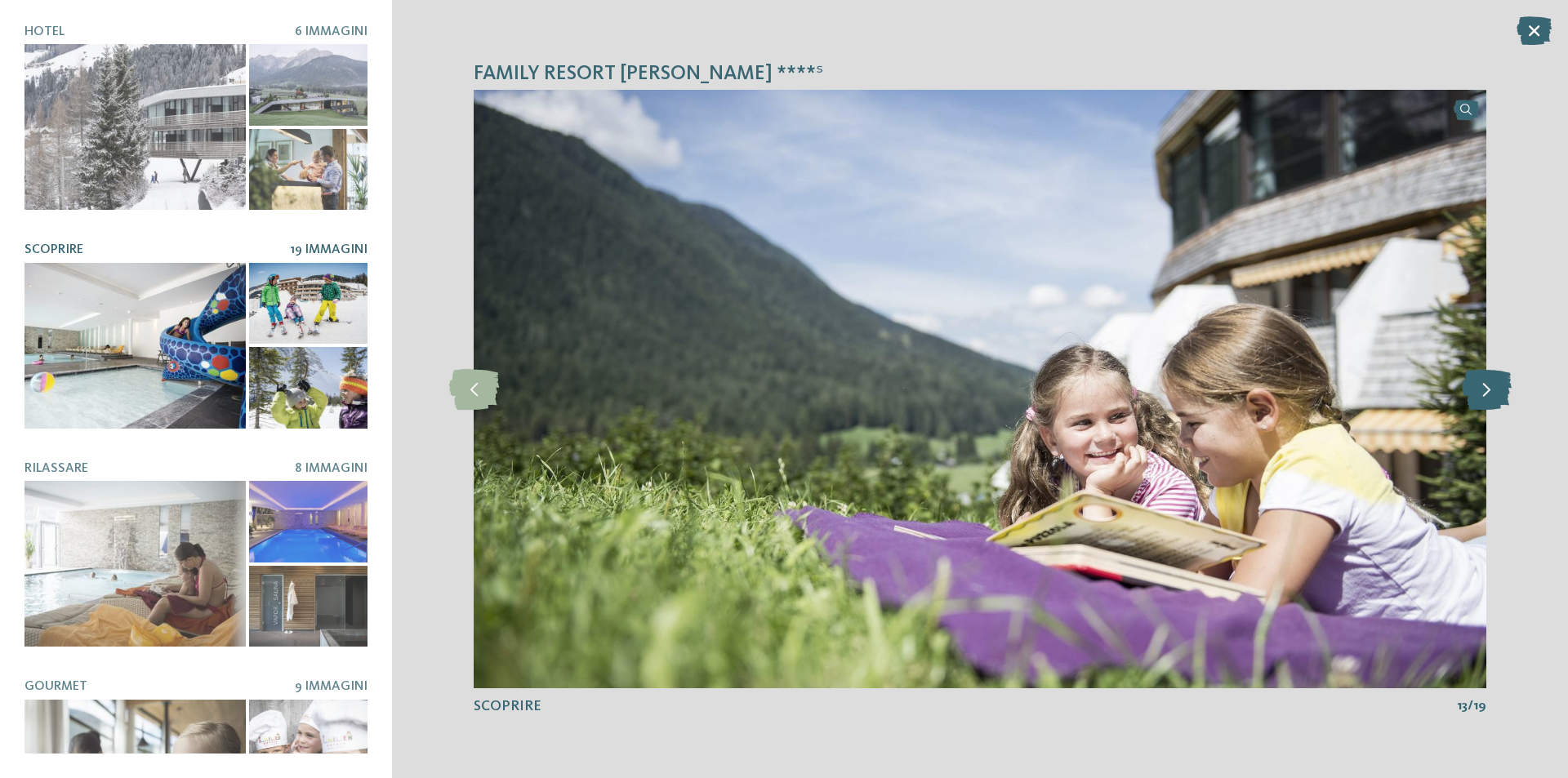
click at [1465, 382] on icon at bounding box center [1487, 389] width 49 height 41
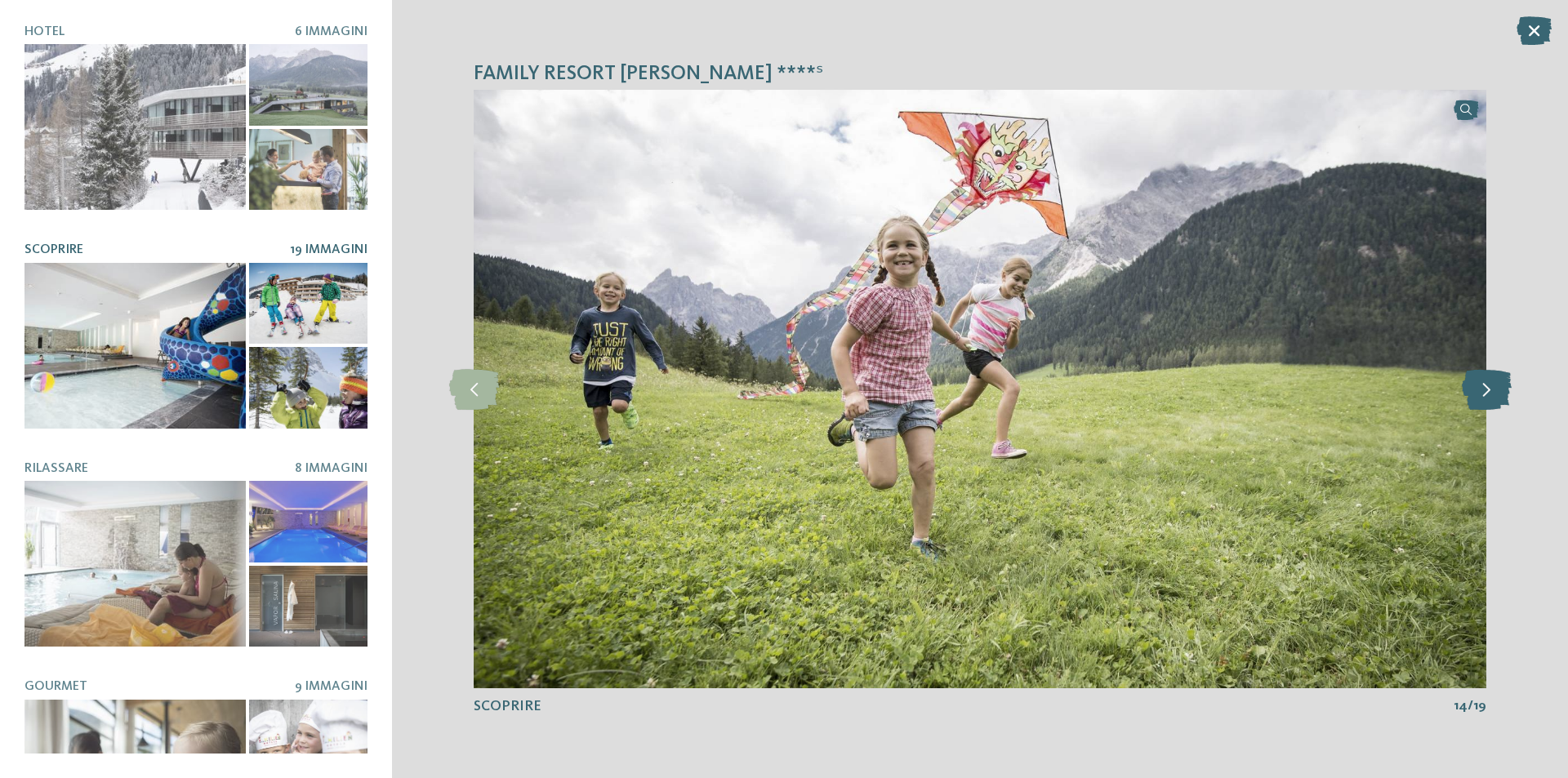
click at [1465, 380] on icon at bounding box center [1487, 389] width 49 height 41
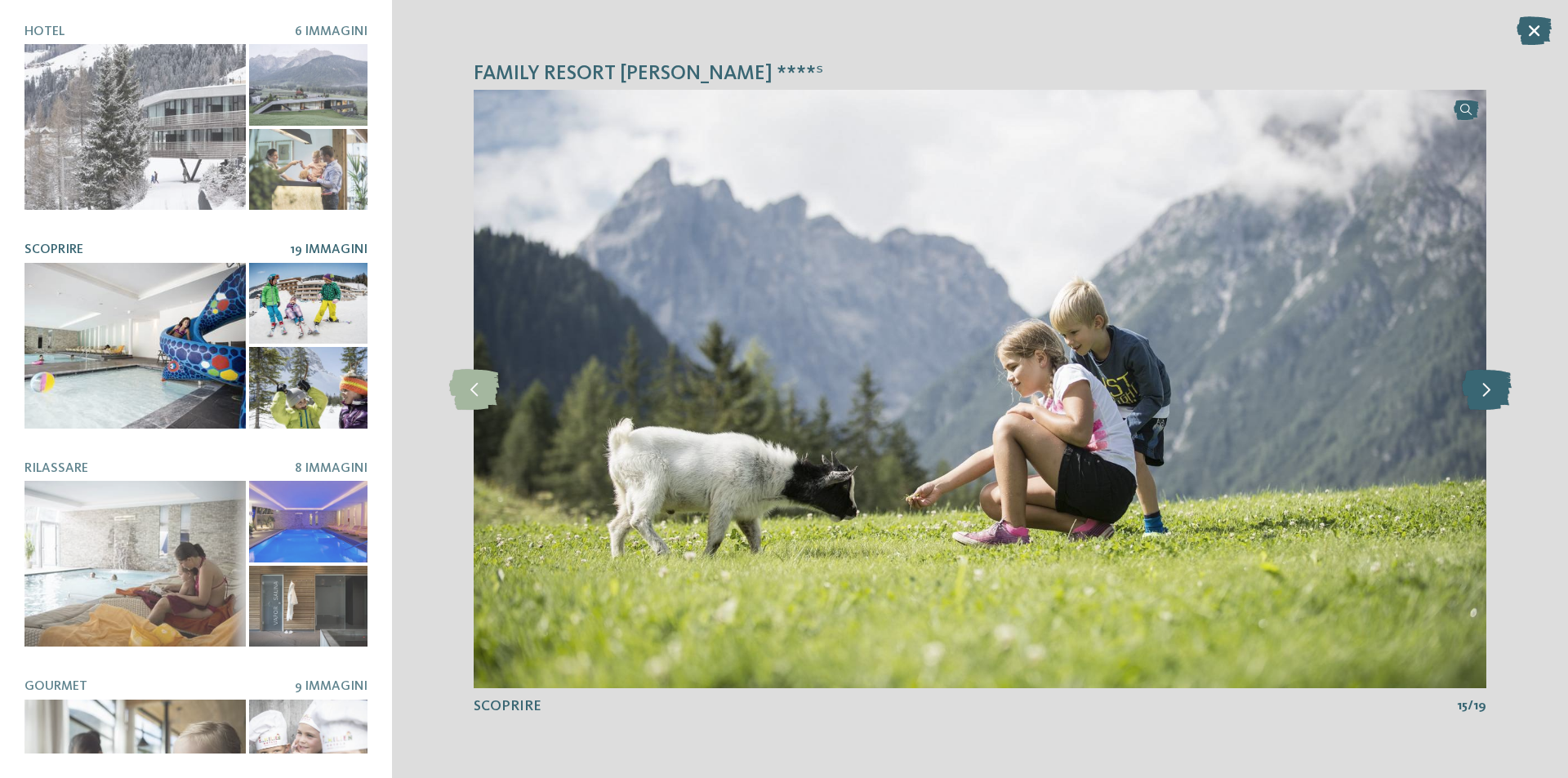
click at [1465, 380] on icon at bounding box center [1487, 389] width 49 height 41
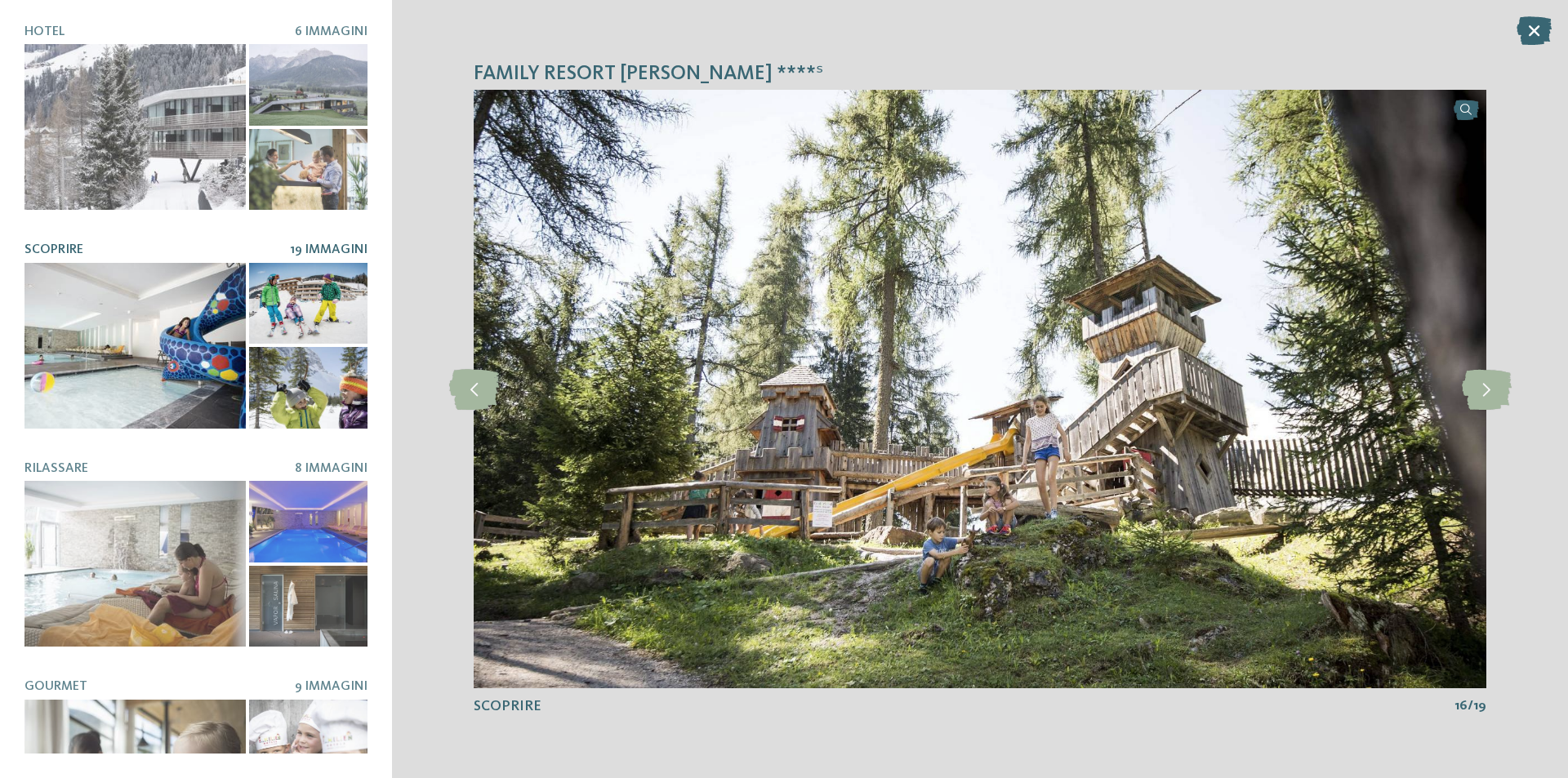
click at [1108, 376] on img at bounding box center [979, 389] width 1012 height 599
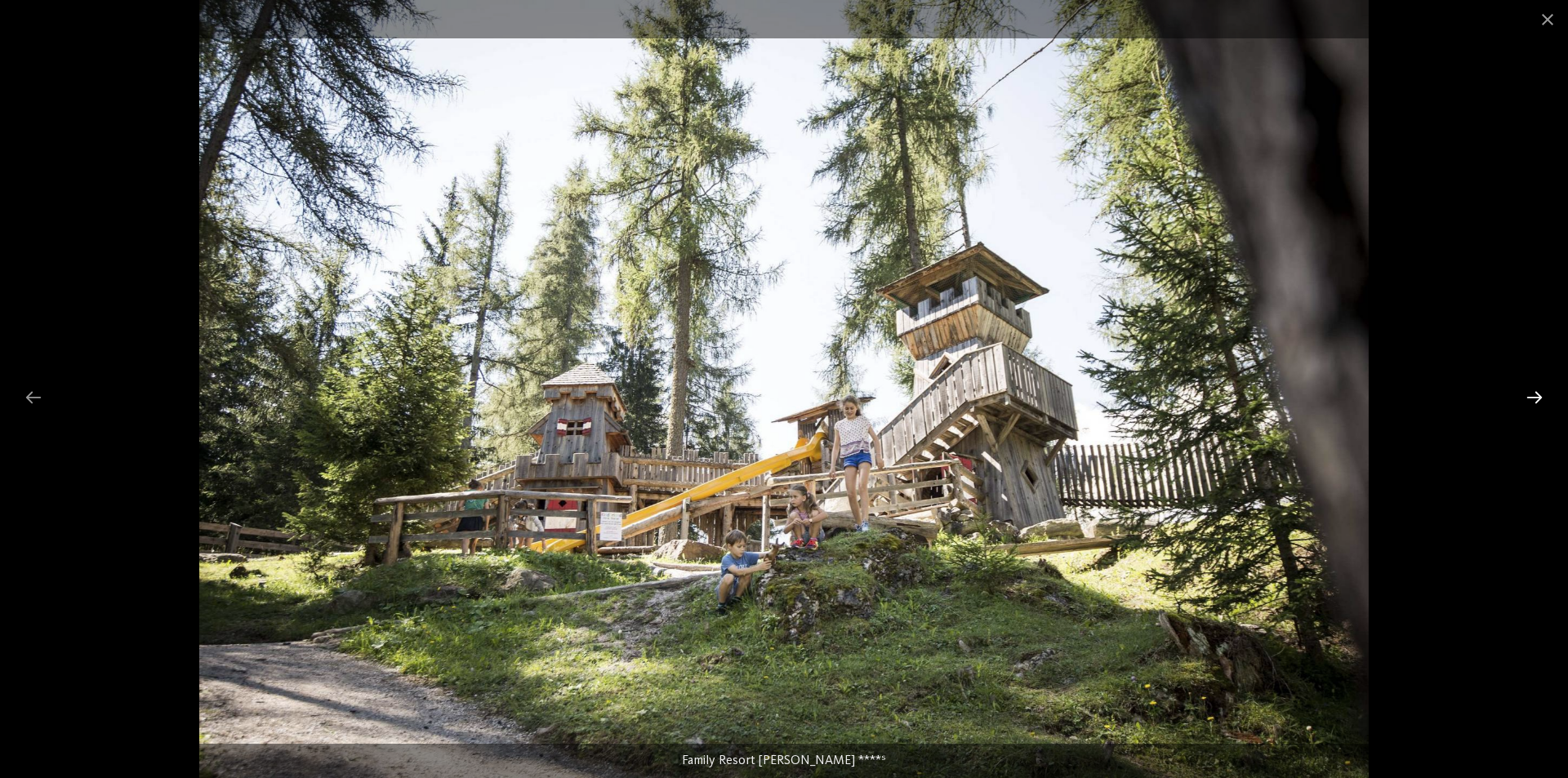
click at [1546, 402] on div at bounding box center [1535, 397] width 35 height 32
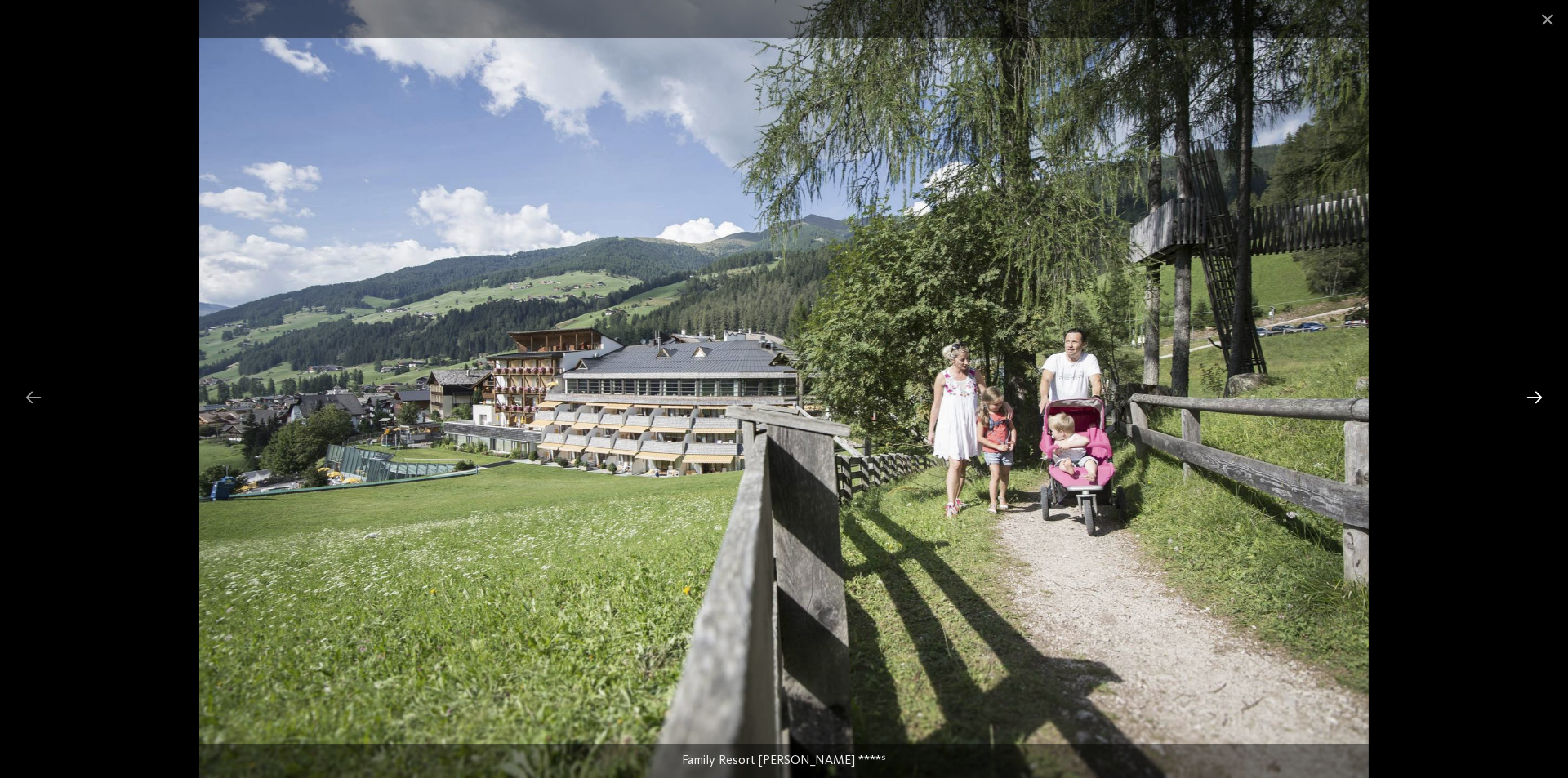
click at [1546, 402] on div at bounding box center [1535, 397] width 35 height 32
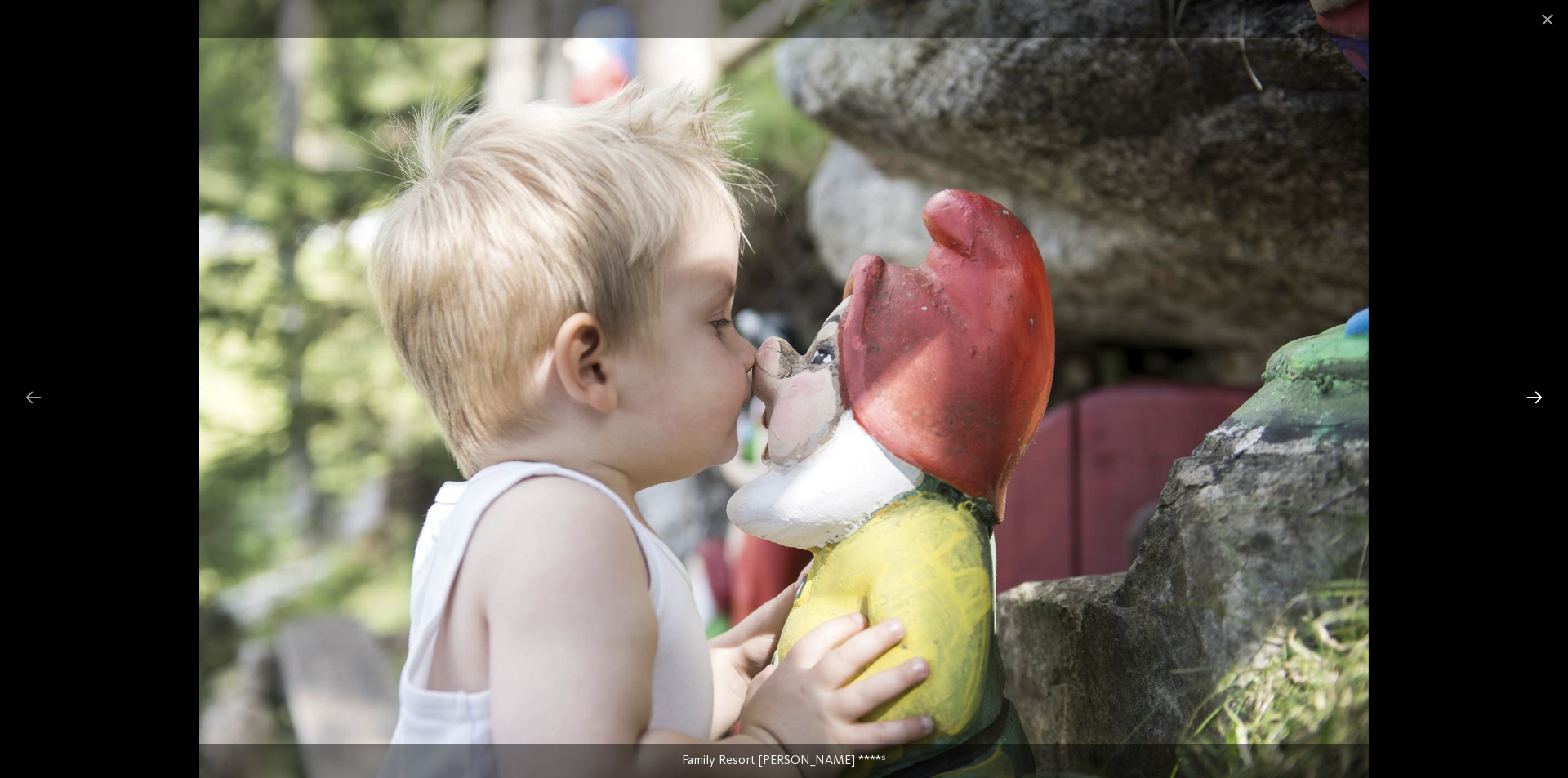
click at [1546, 402] on div at bounding box center [1535, 397] width 35 height 32
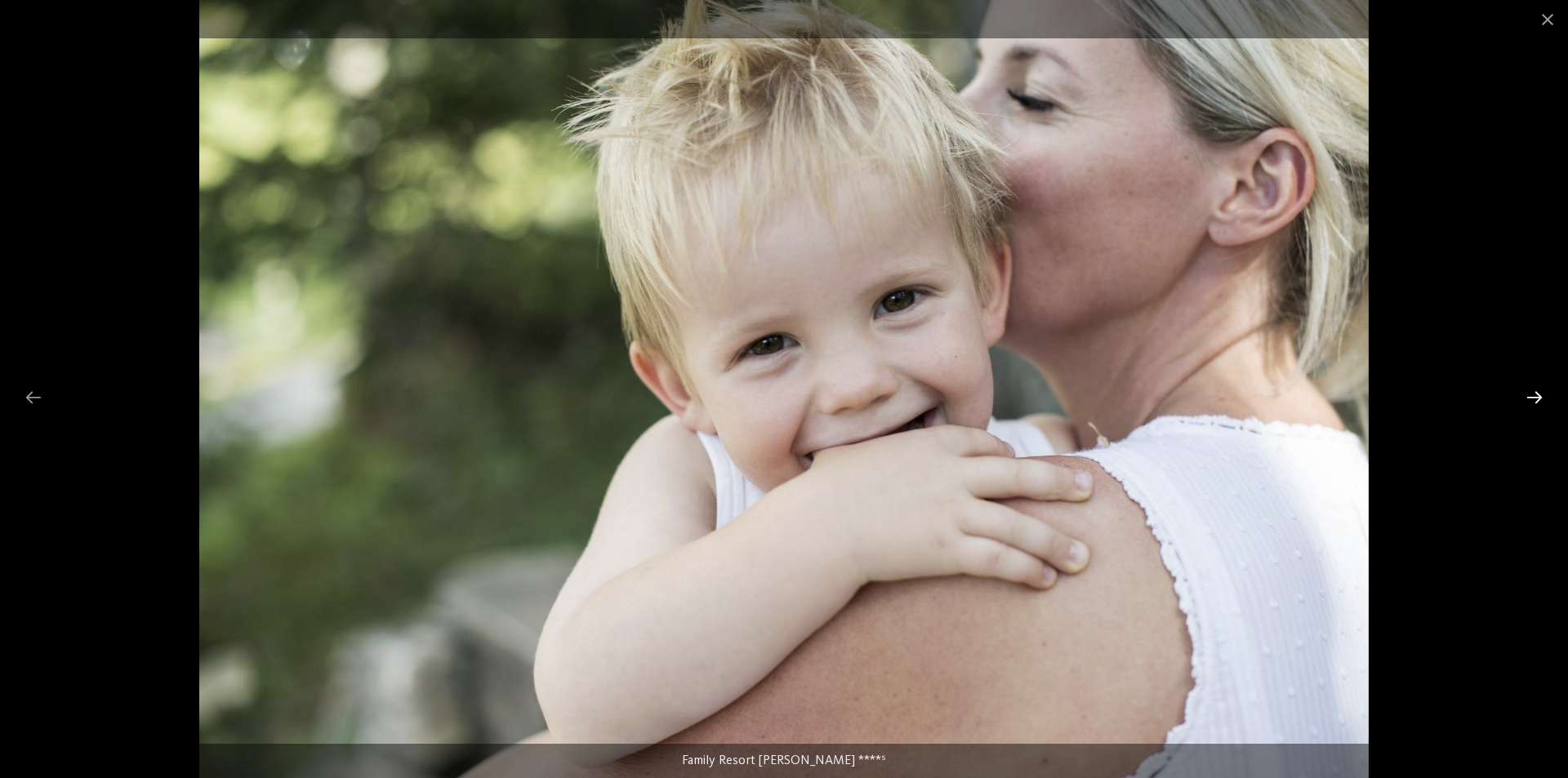
click at [1546, 402] on div at bounding box center [1535, 397] width 35 height 32
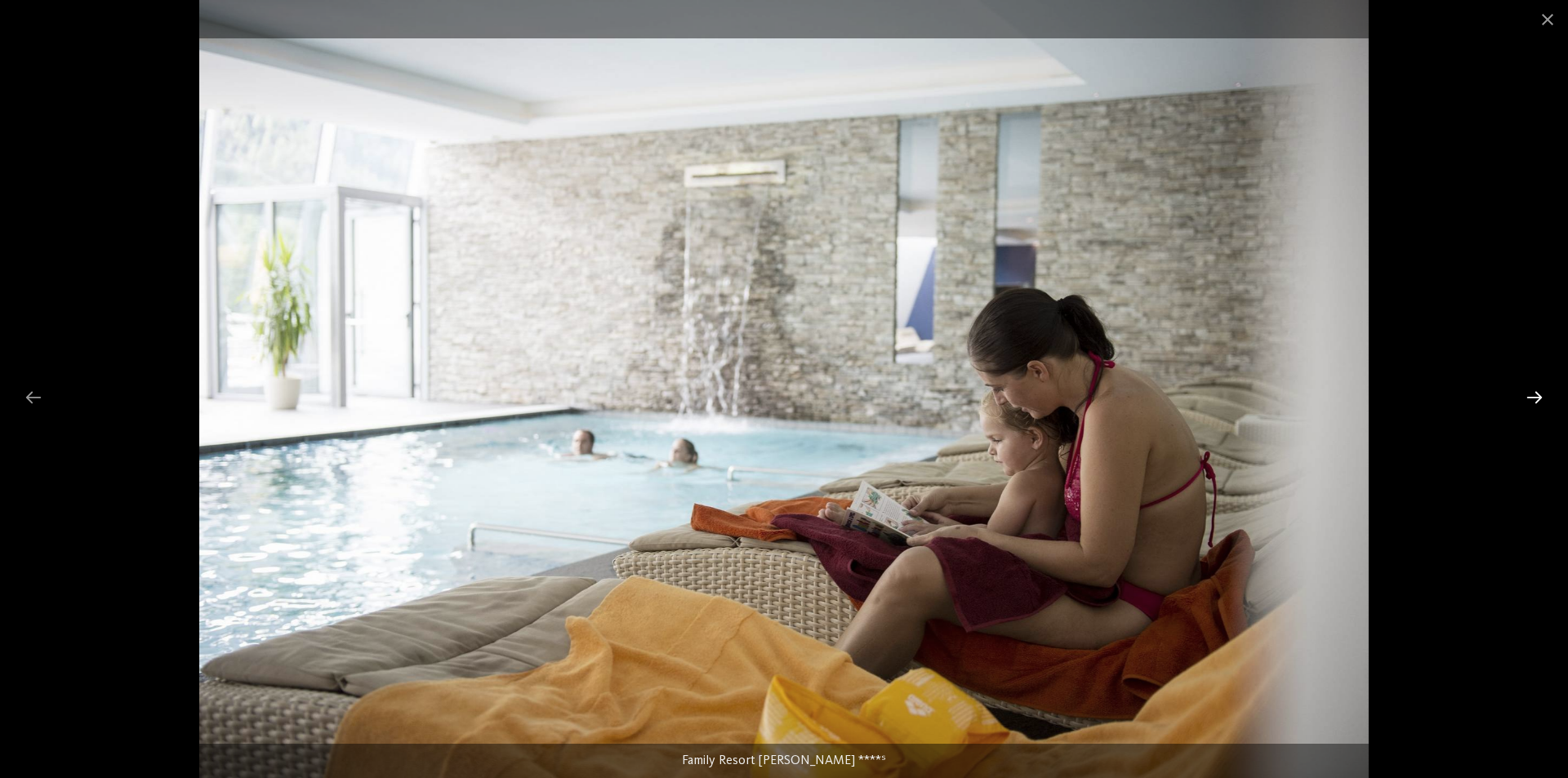
click at [1532, 395] on div at bounding box center [1535, 397] width 35 height 32
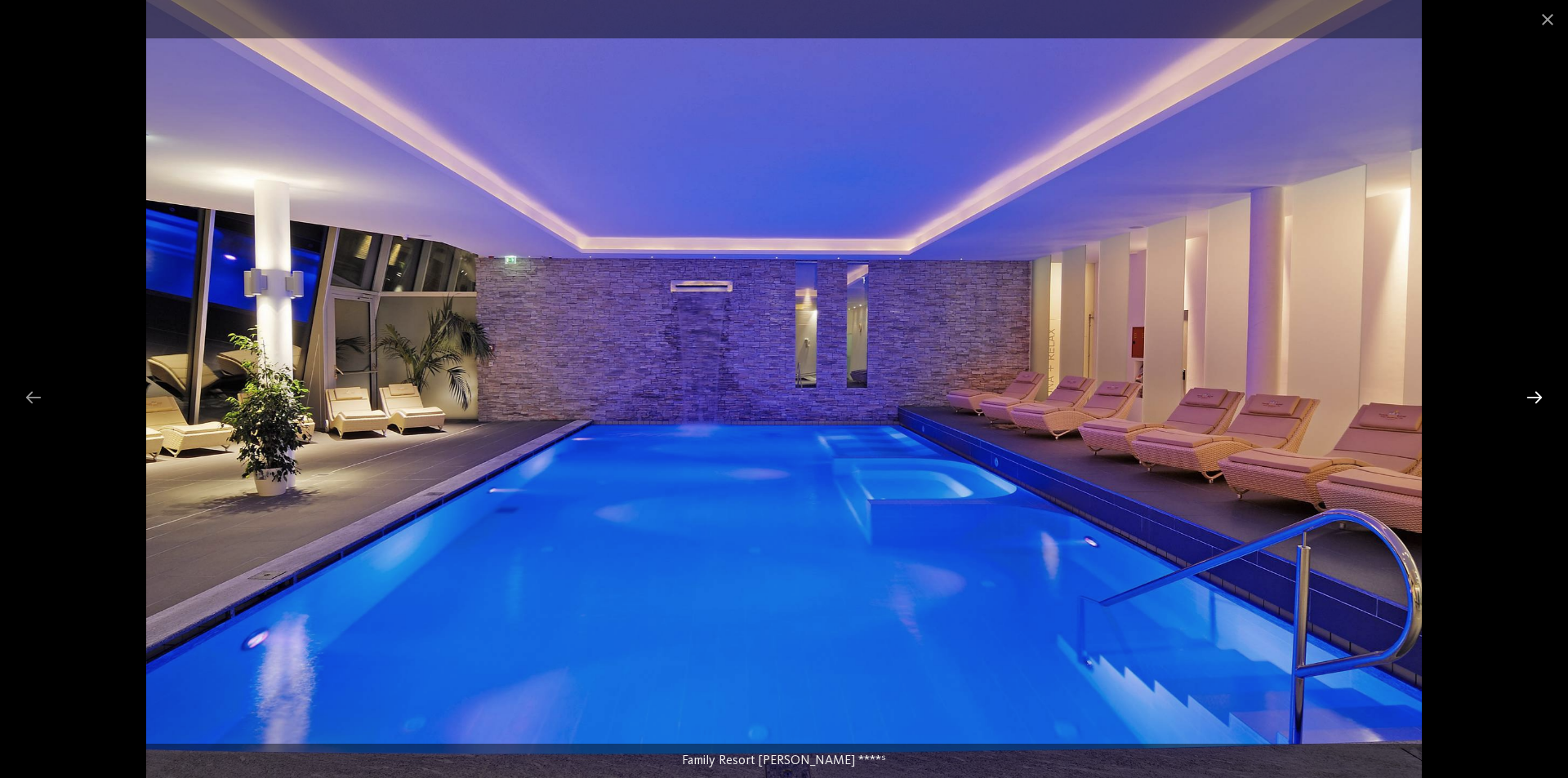
click at [1532, 398] on div at bounding box center [1535, 397] width 35 height 32
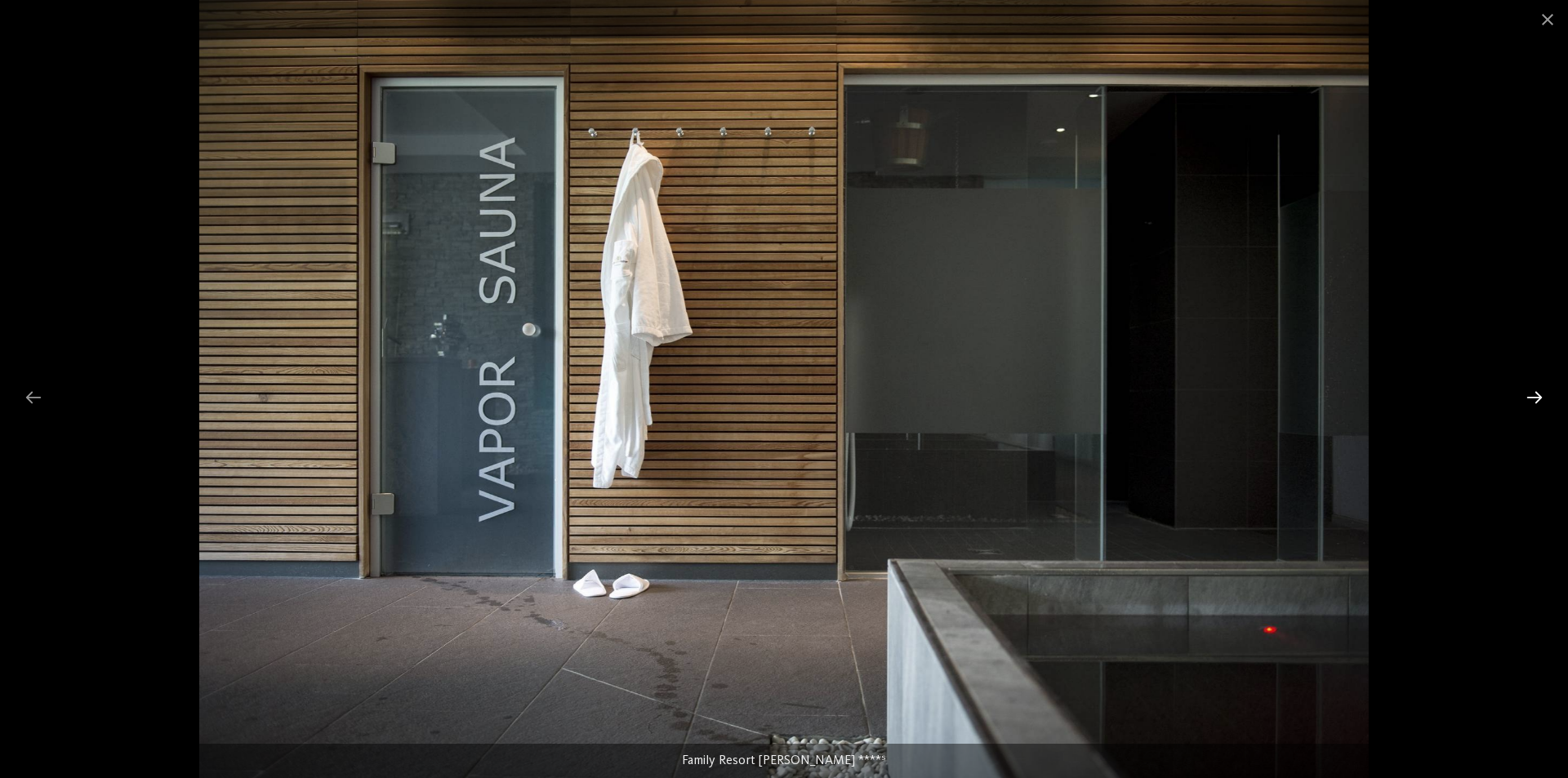
click at [1532, 400] on div at bounding box center [1535, 397] width 35 height 32
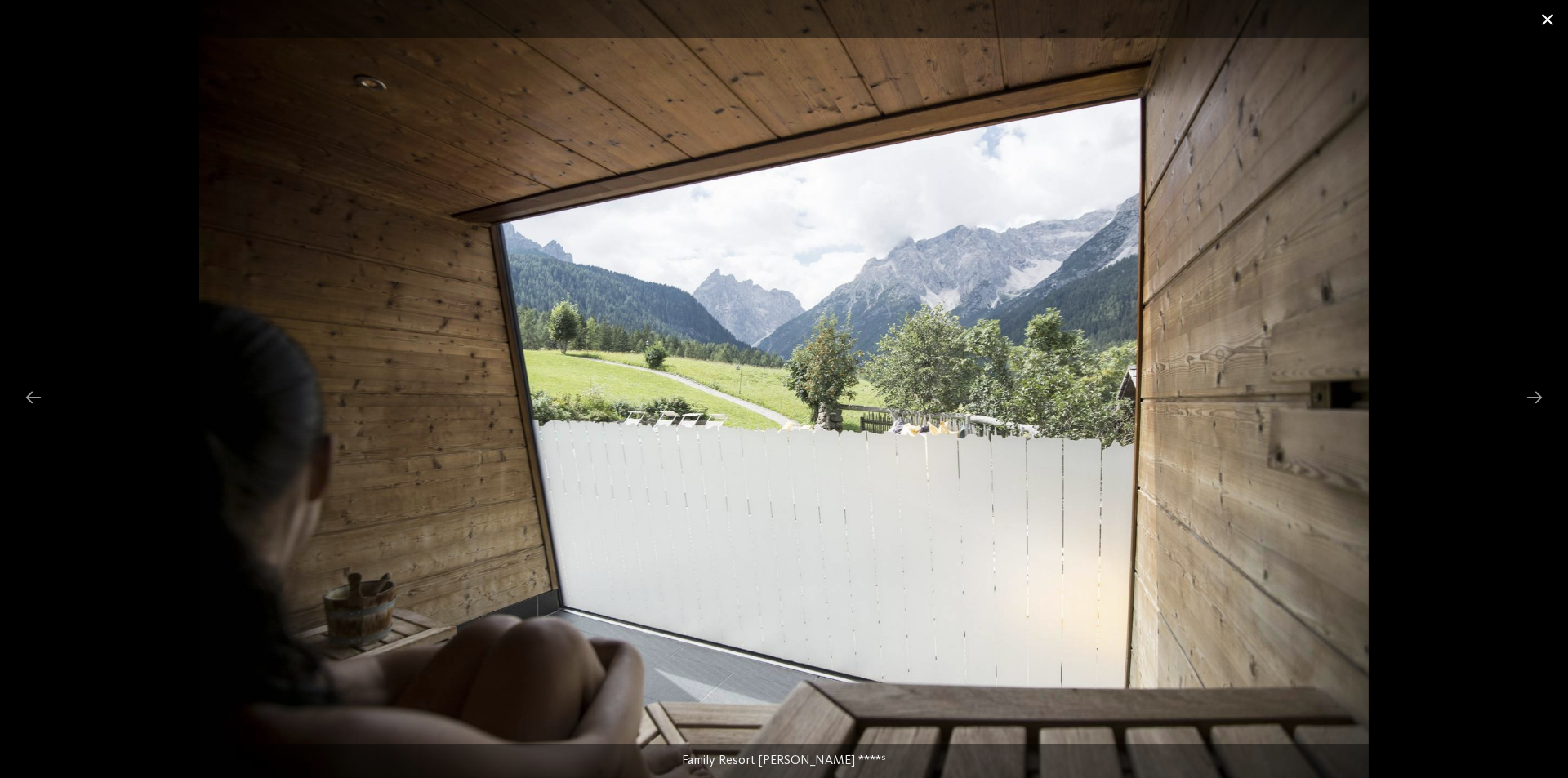
click at [1550, 15] on span at bounding box center [1547, 19] width 41 height 38
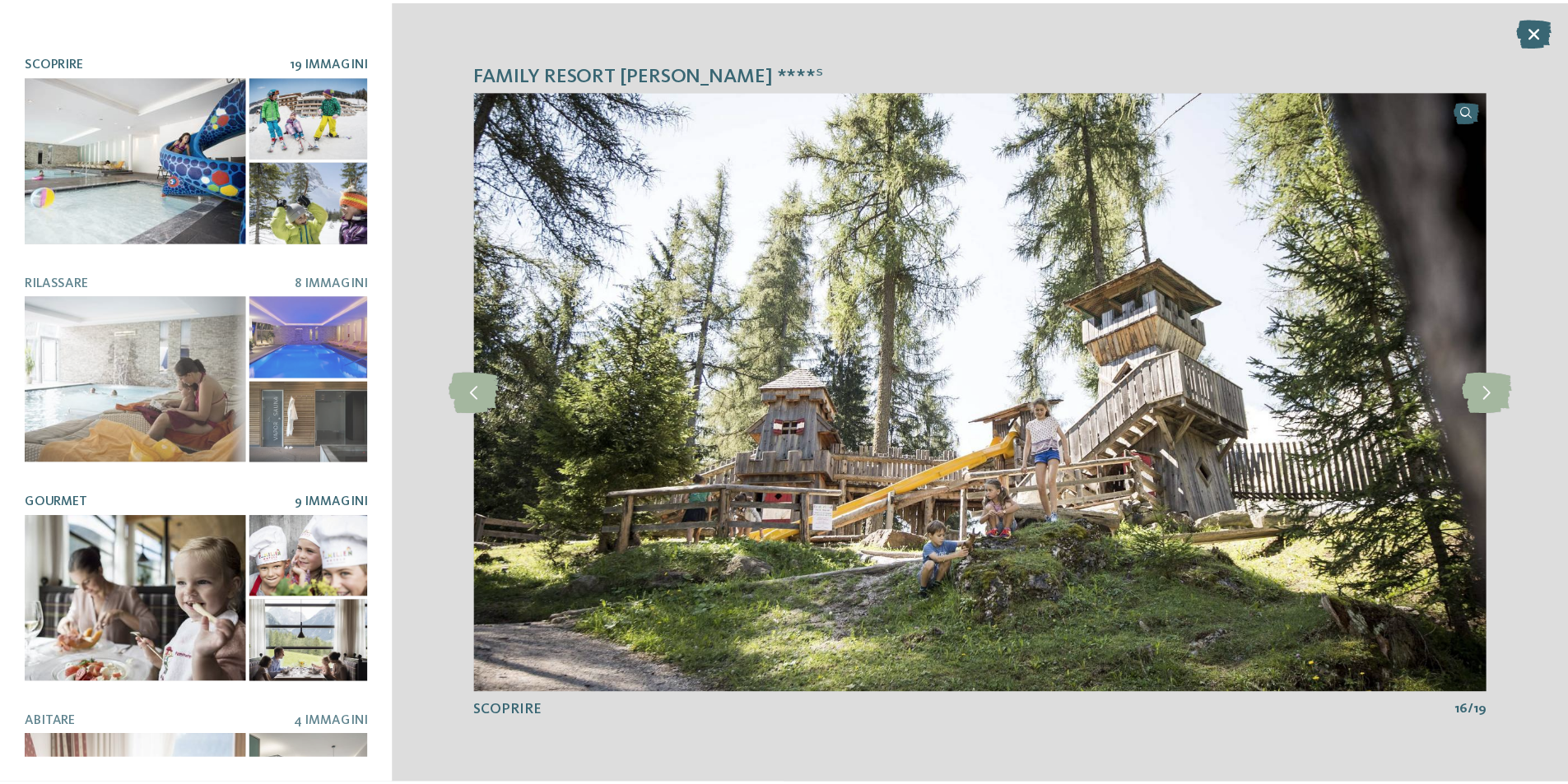
scroll to position [313, 0]
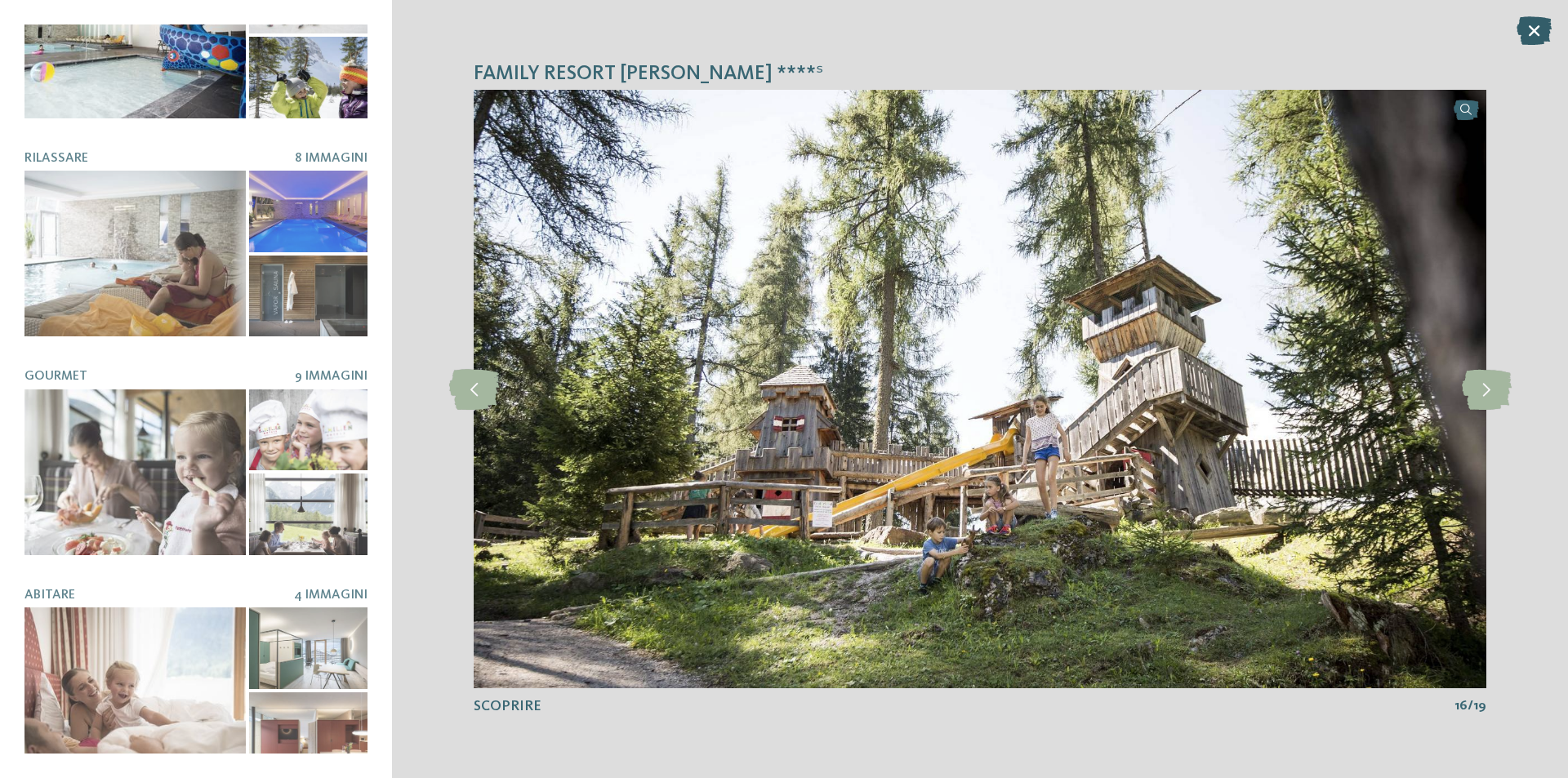
click at [1528, 35] on icon at bounding box center [1534, 30] width 36 height 29
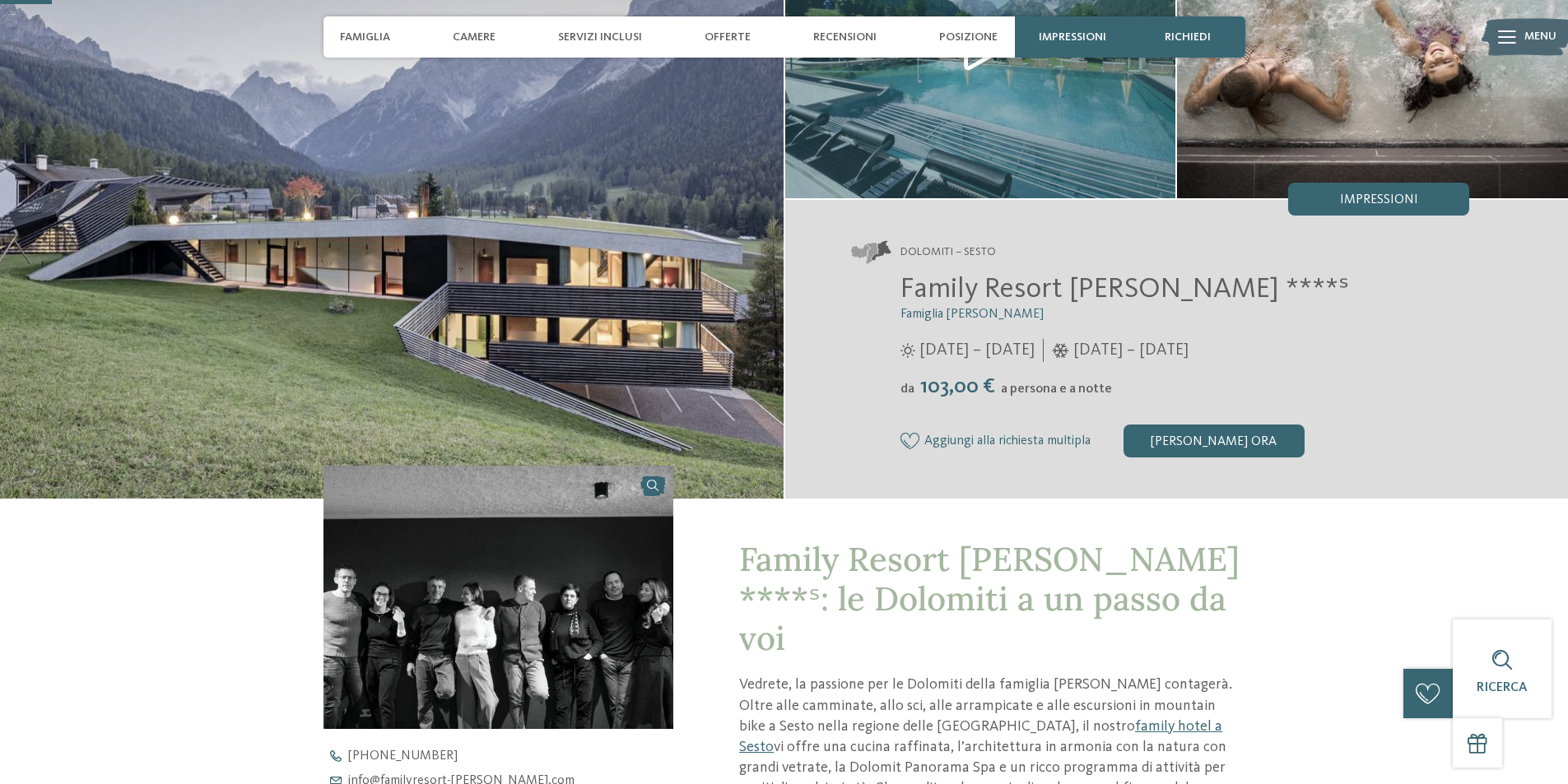
scroll to position [164, 0]
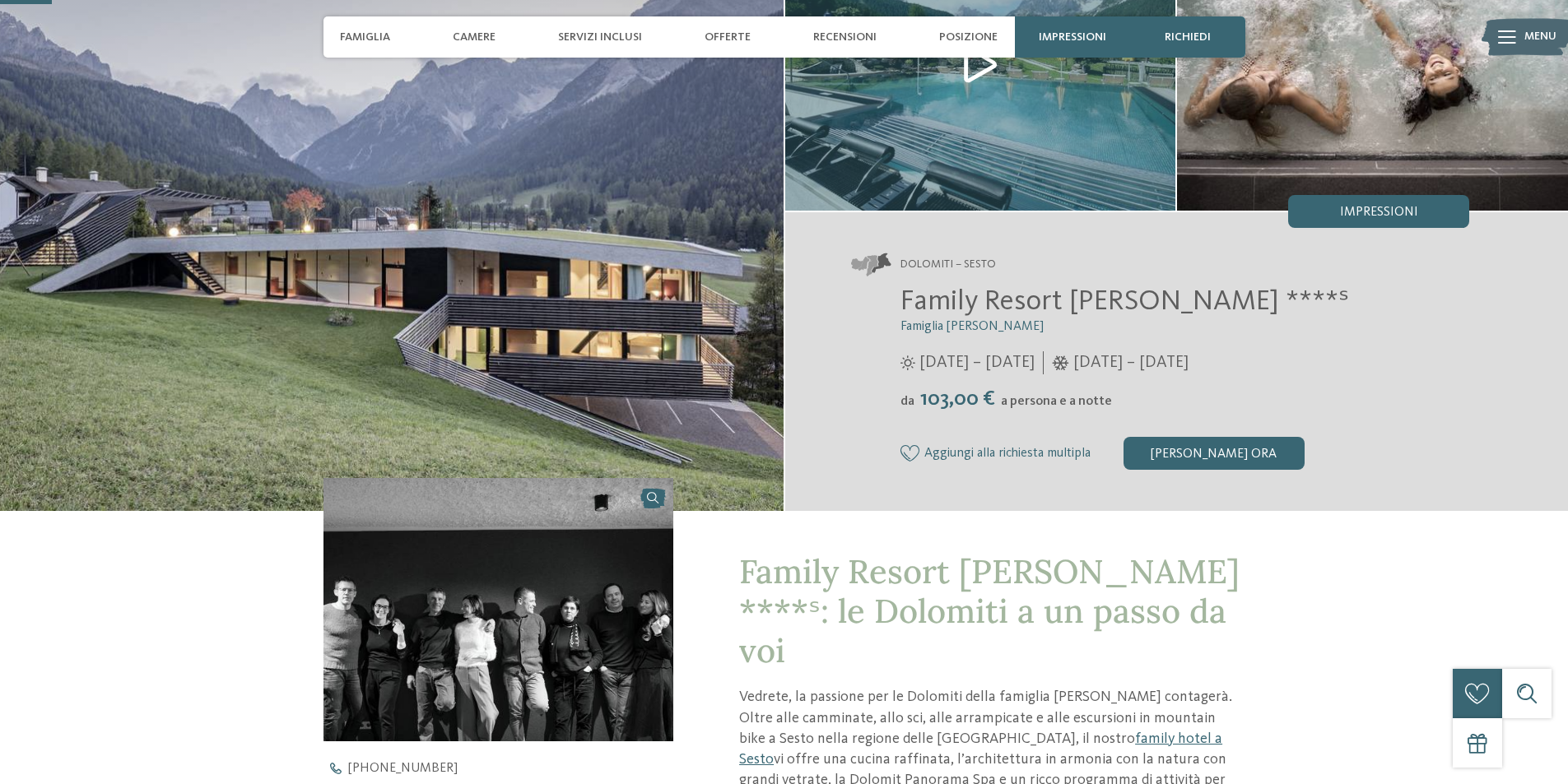
click at [1043, 450] on span "Aggiungi alla richiesta multipla" at bounding box center [1007, 454] width 166 height 15
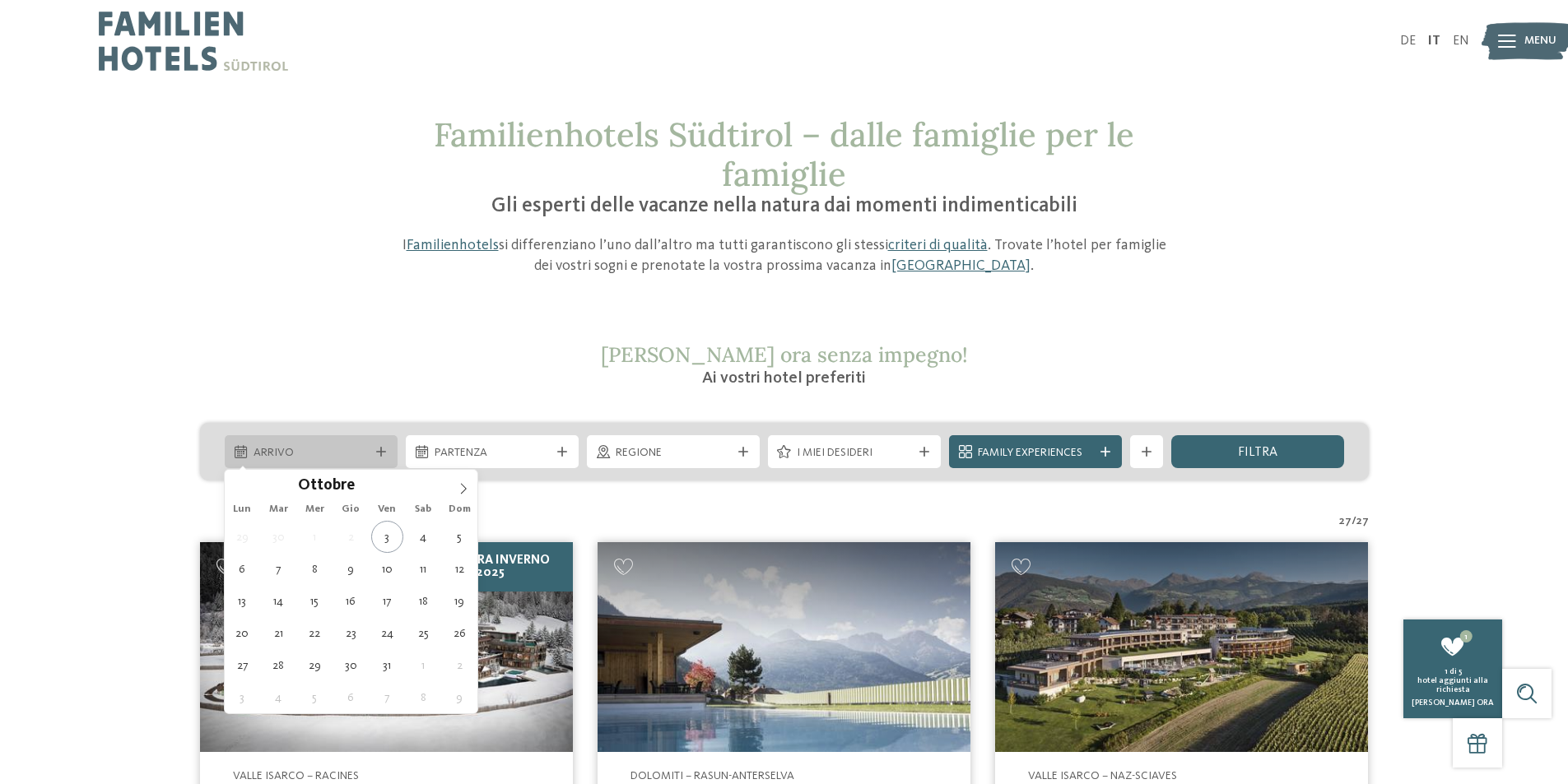
click at [238, 449] on icon at bounding box center [241, 451] width 12 height 13
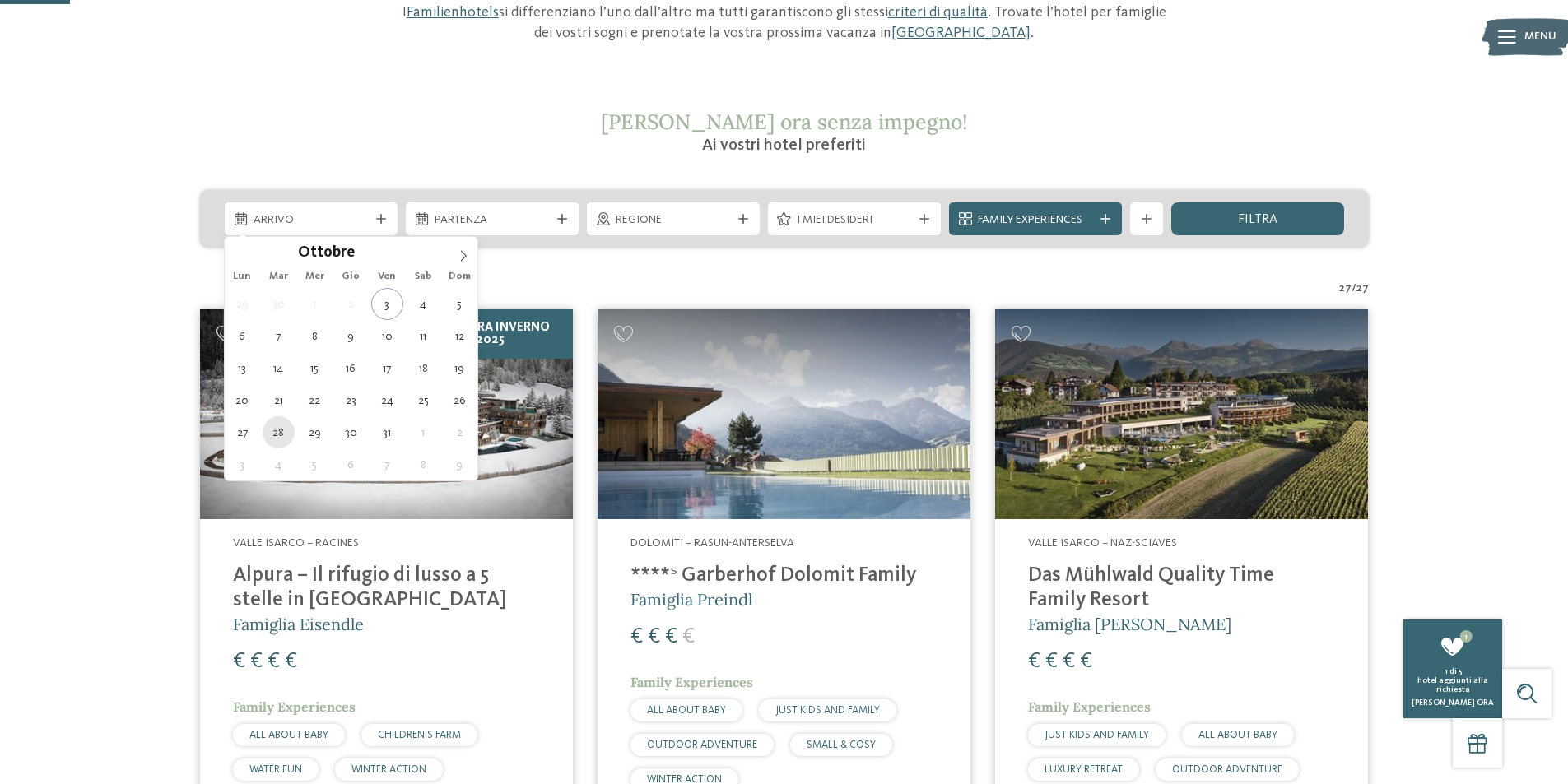
scroll to position [247, 0]
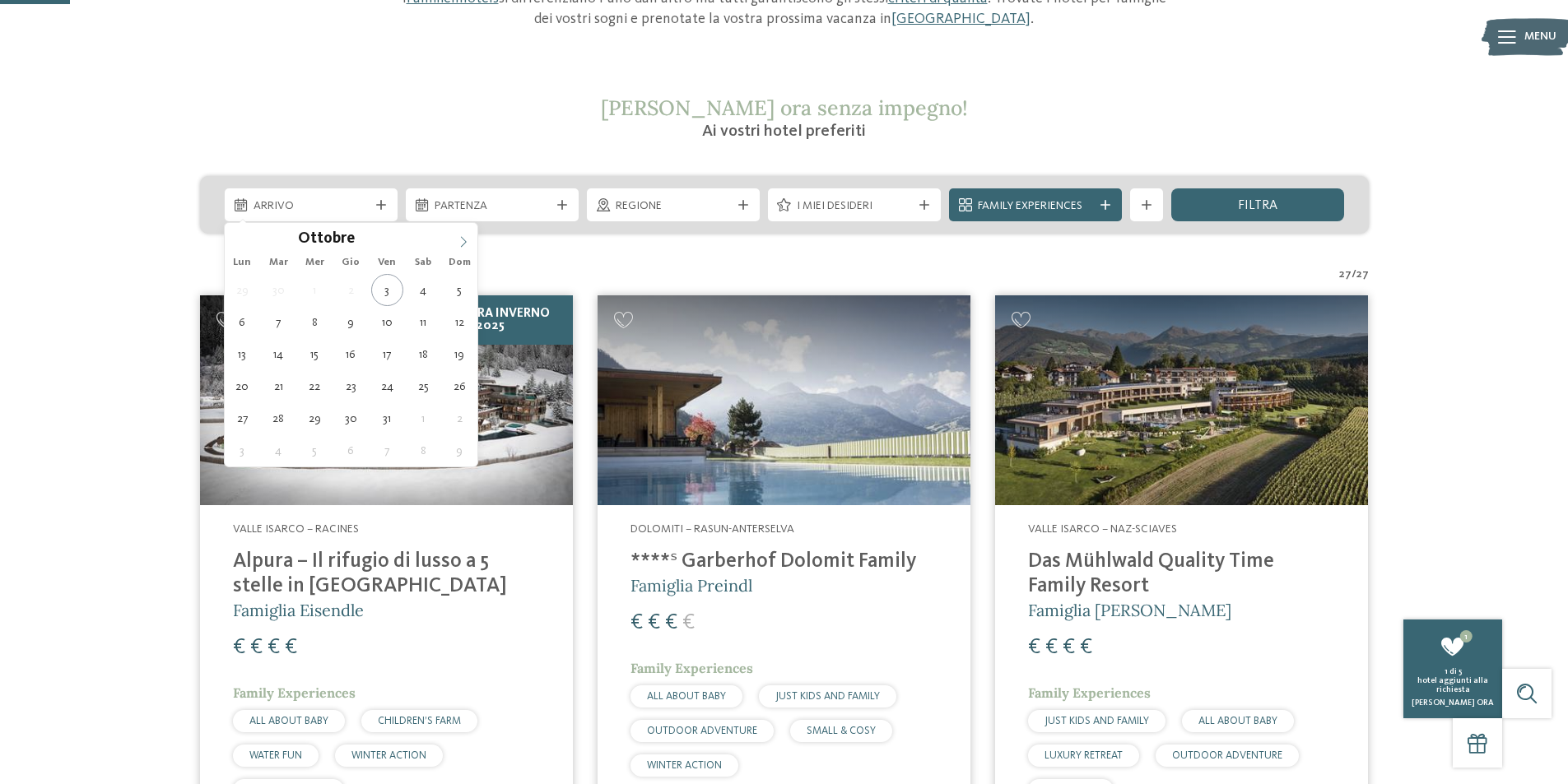
click at [468, 241] on icon at bounding box center [463, 241] width 11 height 11
click at [469, 241] on icon at bounding box center [463, 241] width 11 height 11
type input "****"
click at [233, 247] on icon at bounding box center [238, 241] width 11 height 11
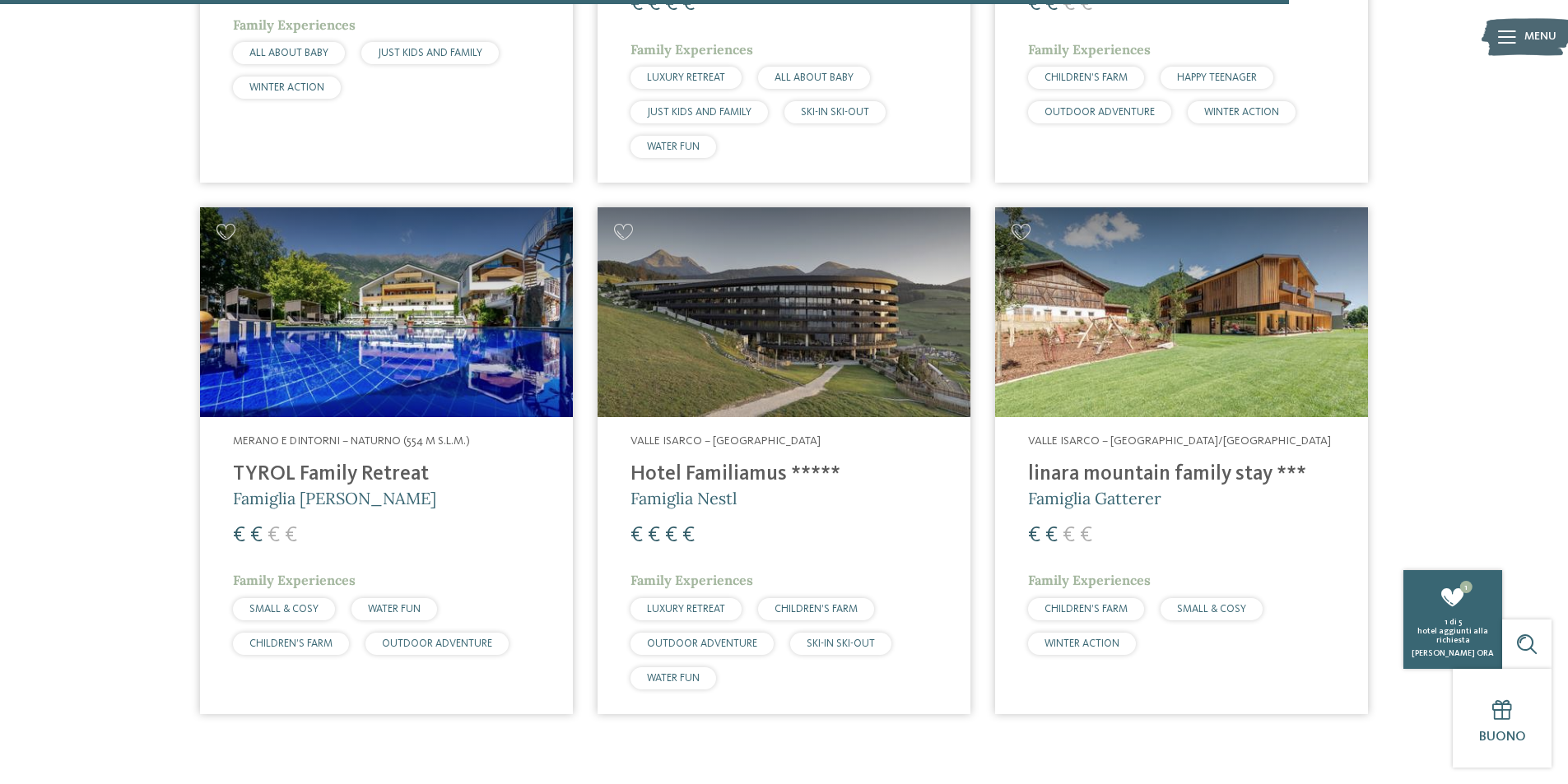
scroll to position [4524, 0]
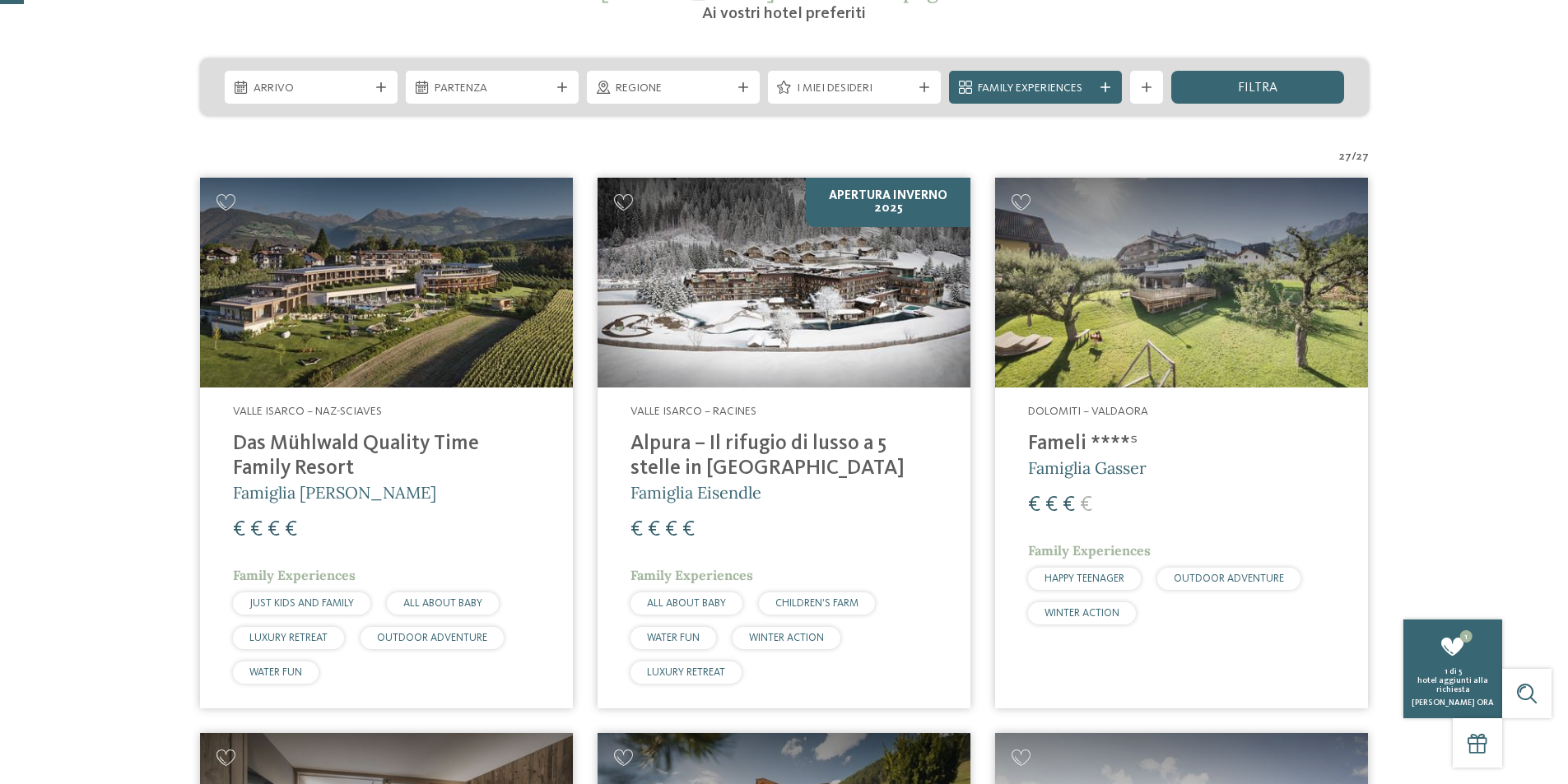
scroll to position [493, 0]
